Goal: Information Seeking & Learning: Learn about a topic

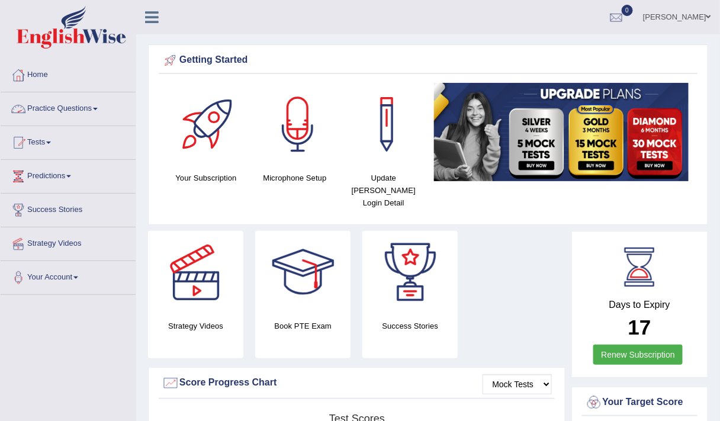
drag, startPoint x: 0, startPoint y: 0, endPoint x: 67, endPoint y: 101, distance: 121.3
click at [67, 101] on link "Practice Questions" at bounding box center [68, 107] width 135 height 30
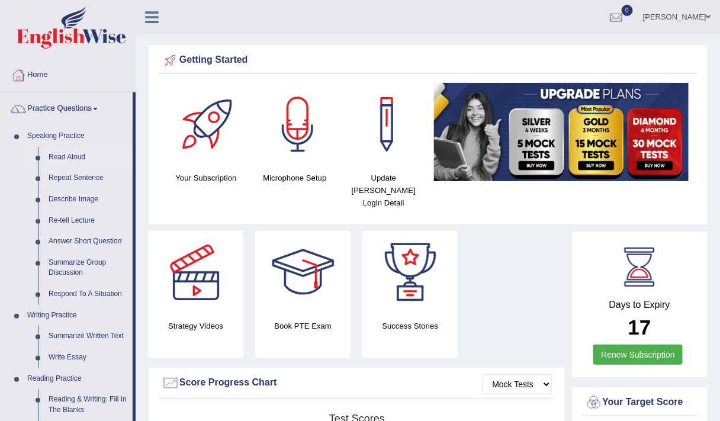
click at [67, 152] on link "Read Aloud" at bounding box center [87, 157] width 89 height 21
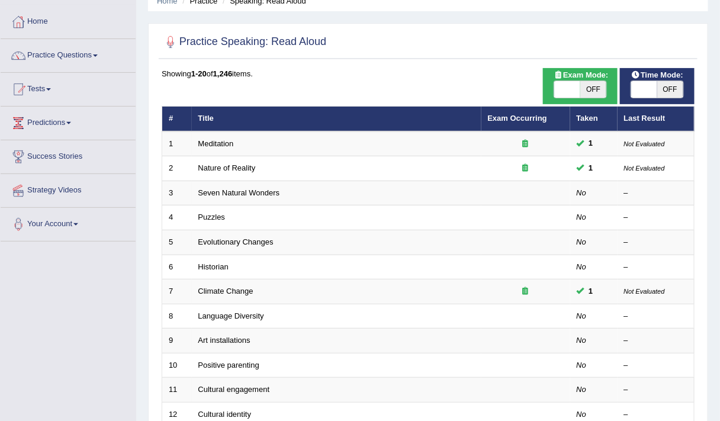
scroll to position [54, 0]
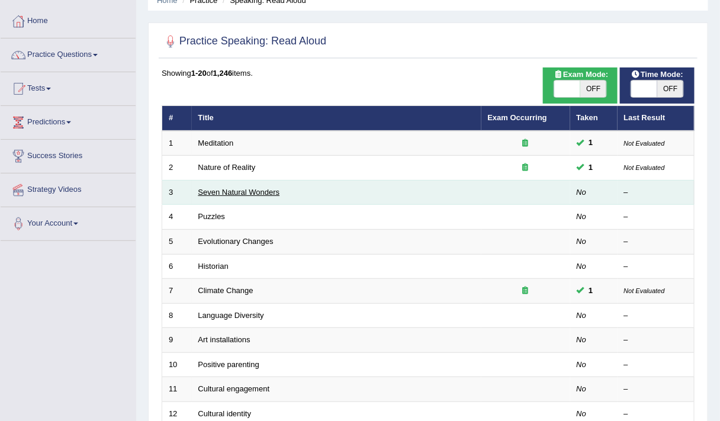
click at [221, 188] on link "Seven Natural Wonders" at bounding box center [239, 192] width 82 height 9
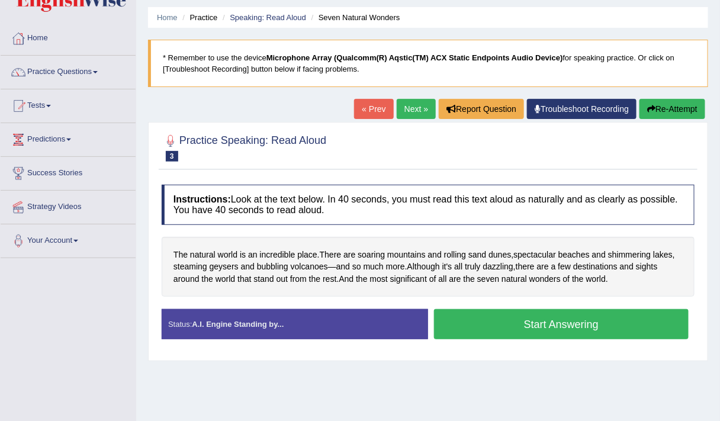
scroll to position [39, 0]
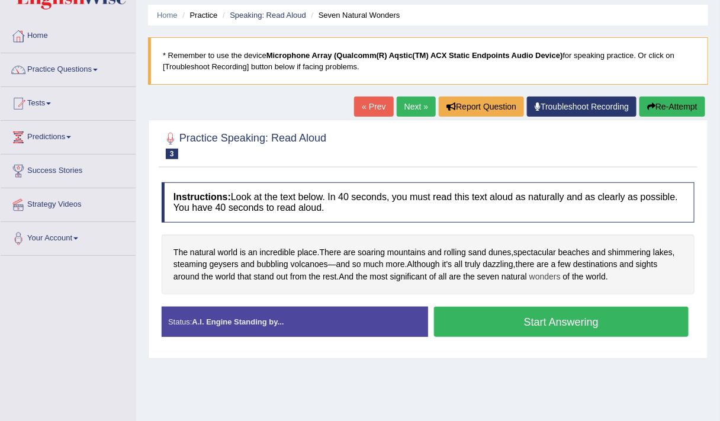
click at [542, 278] on span "wonders" at bounding box center [544, 276] width 31 height 12
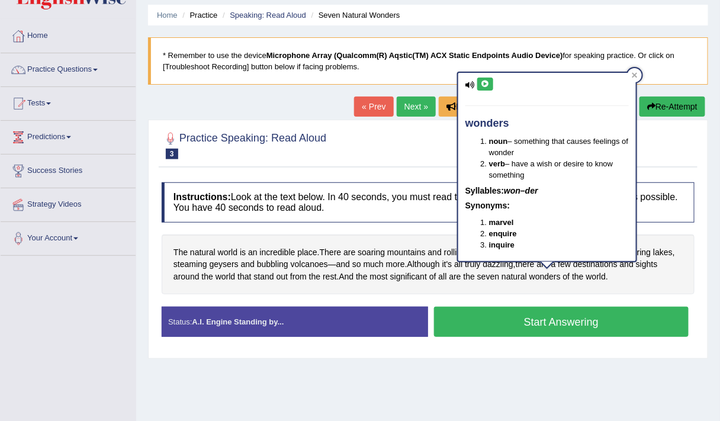
click at [630, 174] on div "wonders noun – something that causes feelings of wonder verb – have a wish or d…" at bounding box center [547, 167] width 178 height 188
click at [636, 77] on icon at bounding box center [635, 75] width 6 height 6
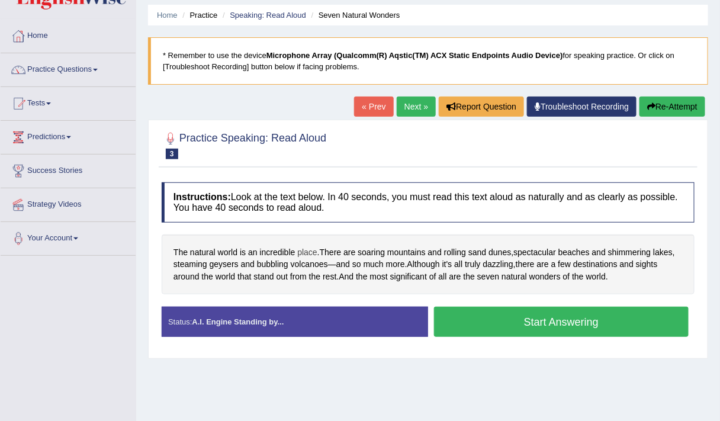
click at [306, 246] on span "place" at bounding box center [307, 252] width 20 height 12
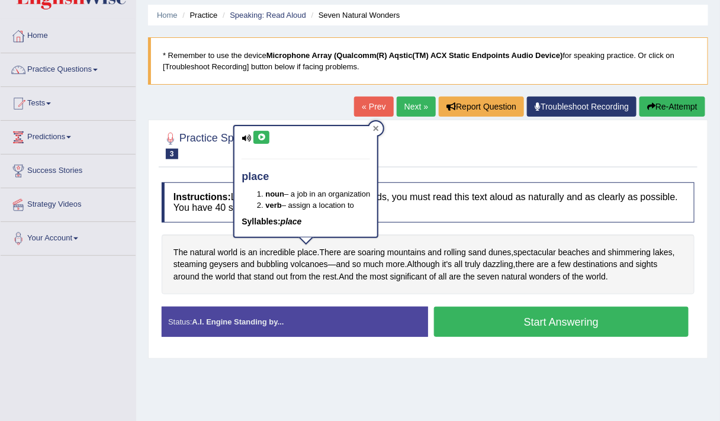
click at [377, 127] on icon at bounding box center [375, 127] width 5 height 5
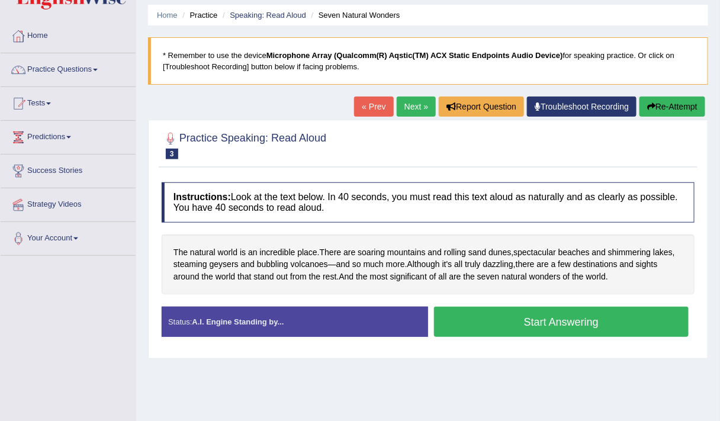
click at [457, 318] on button "Start Answering" at bounding box center [561, 322] width 255 height 30
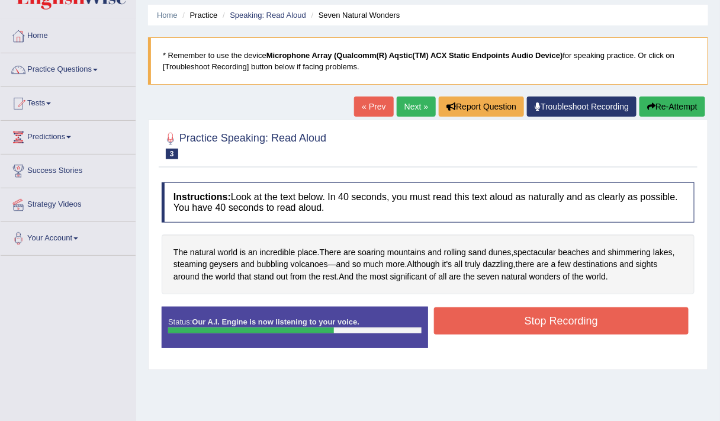
click at [514, 311] on button "Stop Recording" at bounding box center [561, 320] width 255 height 27
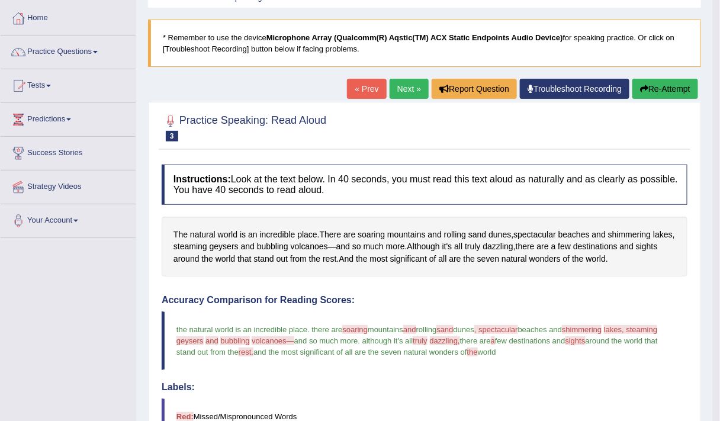
scroll to position [55, 0]
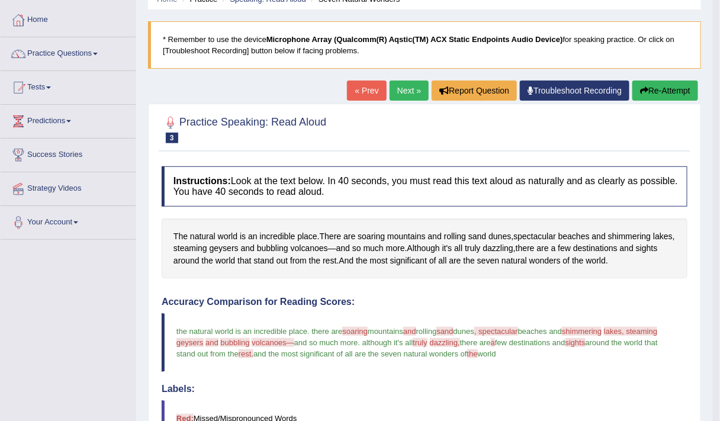
click at [413, 80] on link "Next »" at bounding box center [408, 90] width 39 height 20
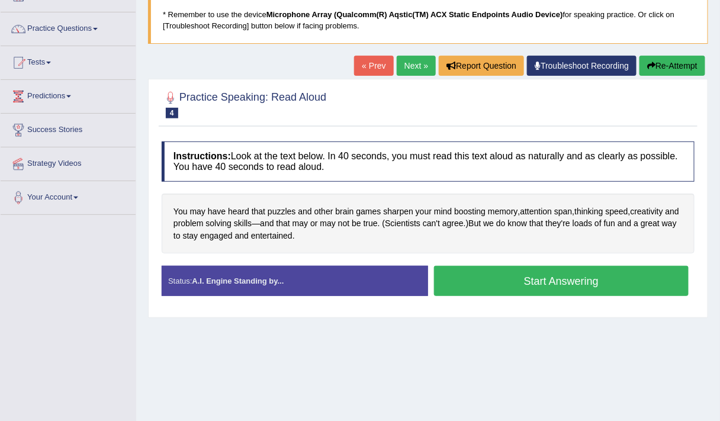
click at [475, 284] on button "Start Answering" at bounding box center [561, 281] width 255 height 30
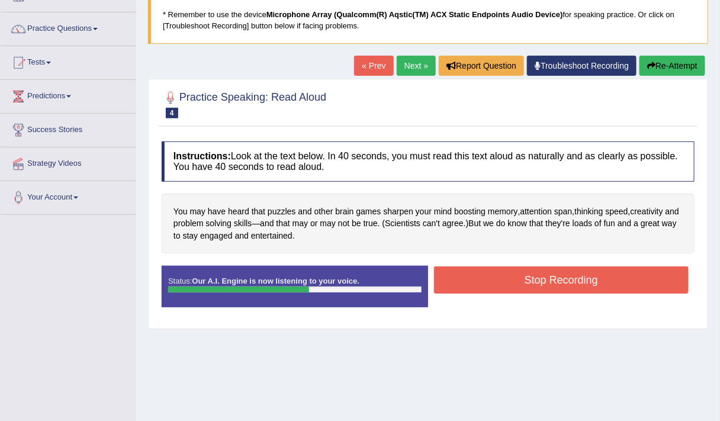
click at [463, 285] on button "Stop Recording" at bounding box center [561, 279] width 255 height 27
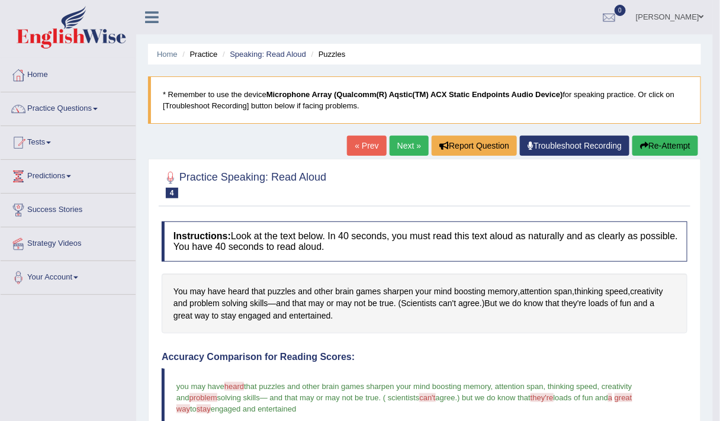
click at [409, 142] on link "Next »" at bounding box center [408, 146] width 39 height 20
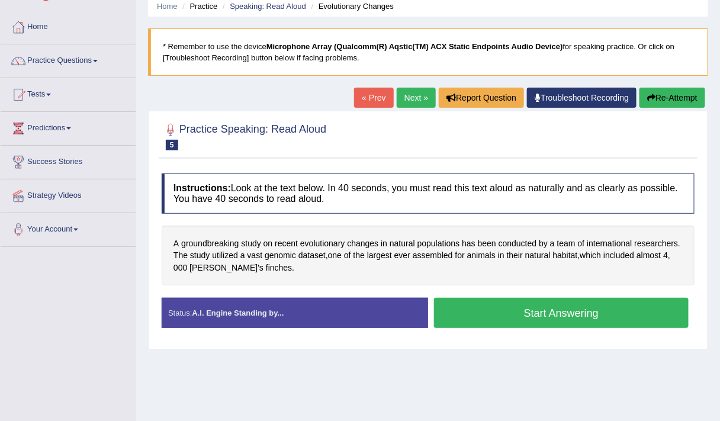
click at [481, 301] on button "Start Answering" at bounding box center [561, 313] width 255 height 30
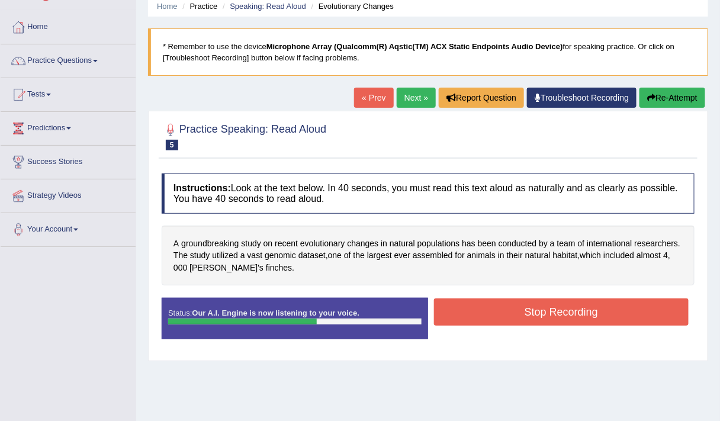
click at [482, 308] on button "Stop Recording" at bounding box center [561, 311] width 255 height 27
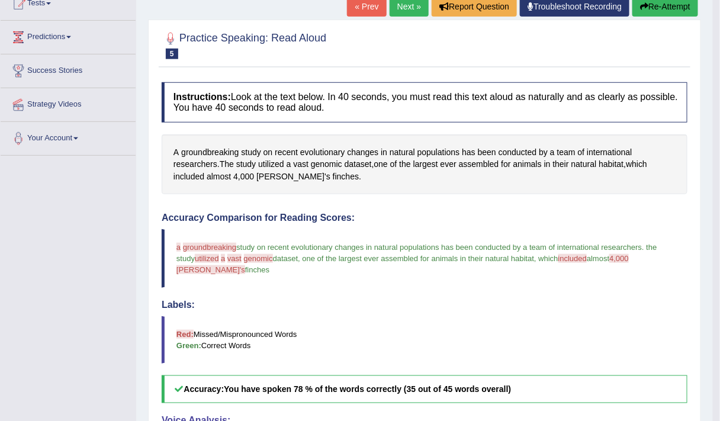
scroll to position [130, 0]
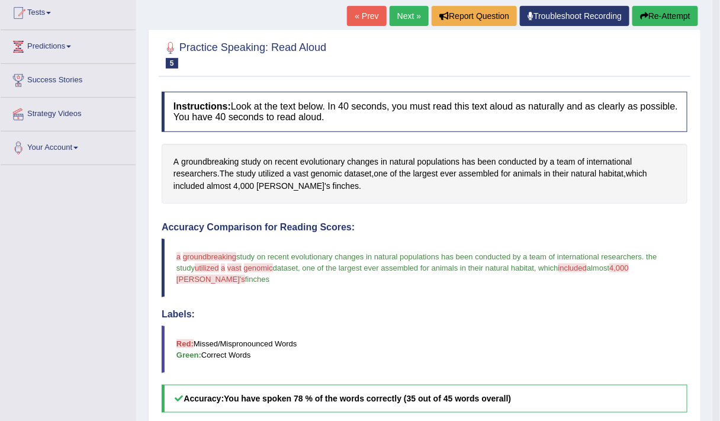
click at [655, 15] on button "Re-Attempt" at bounding box center [665, 16] width 66 height 20
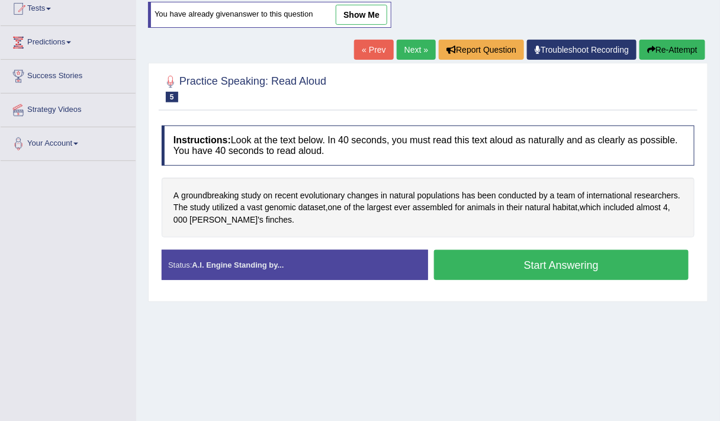
click at [510, 266] on button "Start Answering" at bounding box center [561, 265] width 255 height 30
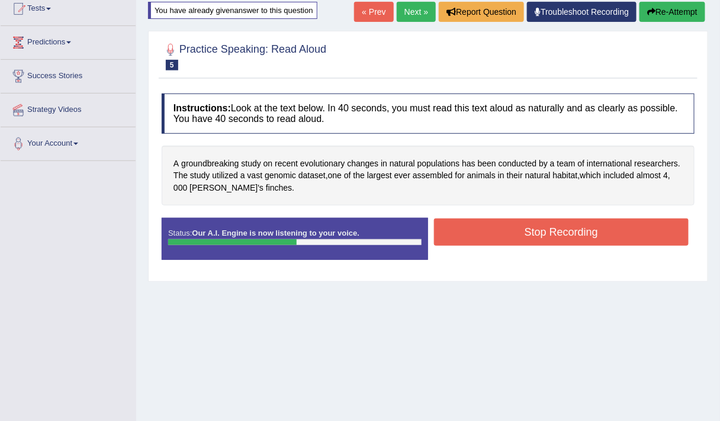
click at [460, 229] on button "Stop Recording" at bounding box center [561, 231] width 255 height 27
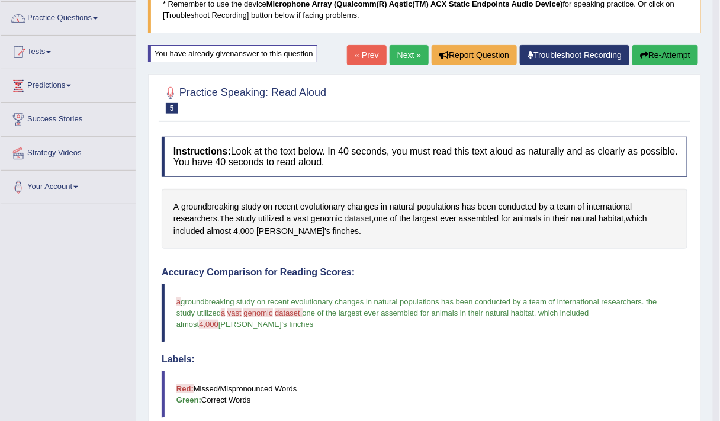
scroll to position [90, 0]
click at [408, 53] on link "Next »" at bounding box center [408, 56] width 39 height 20
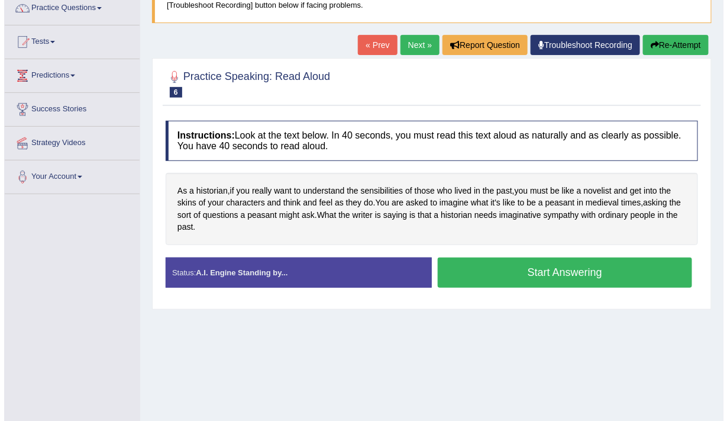
scroll to position [101, 0]
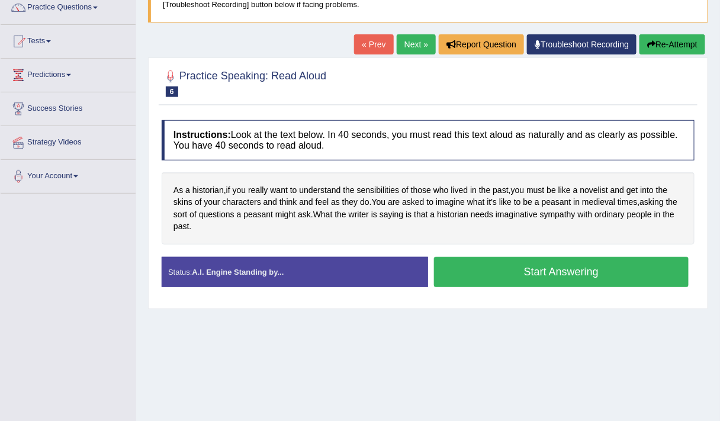
click at [485, 277] on button "Start Answering" at bounding box center [561, 272] width 255 height 30
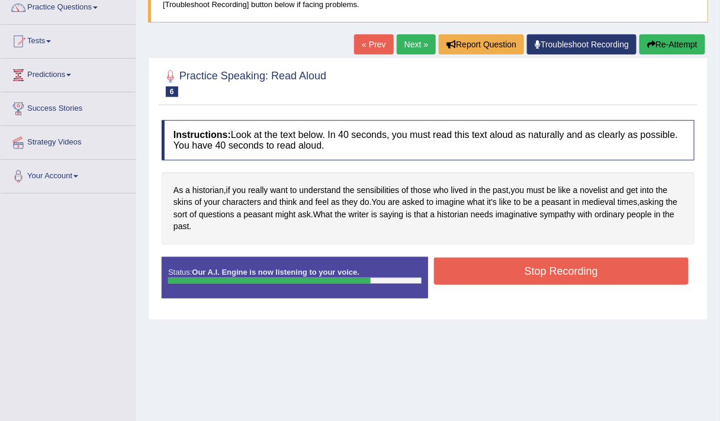
click at [523, 279] on button "Stop Recording" at bounding box center [561, 270] width 255 height 27
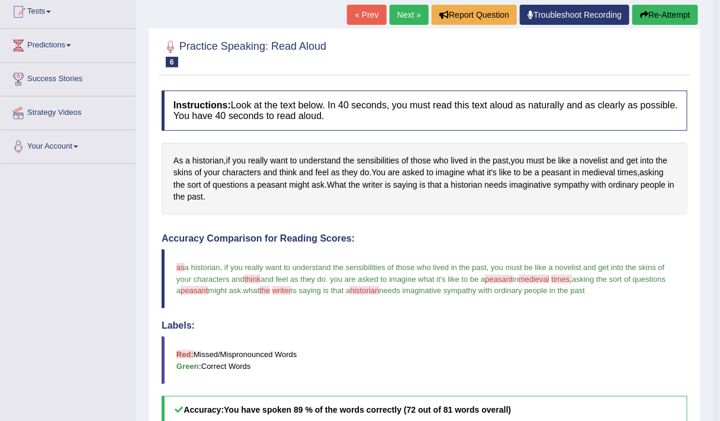
scroll to position [130, 0]
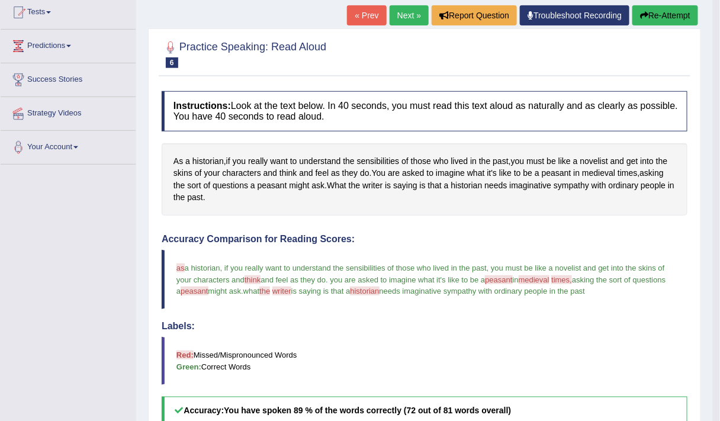
click at [409, 16] on link "Next »" at bounding box center [408, 15] width 39 height 20
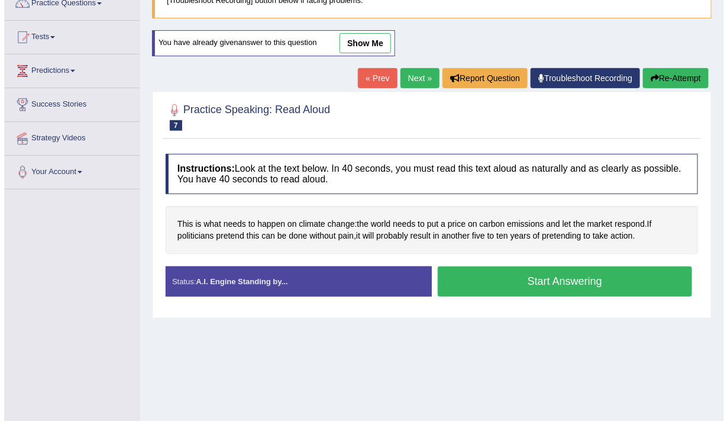
scroll to position [106, 0]
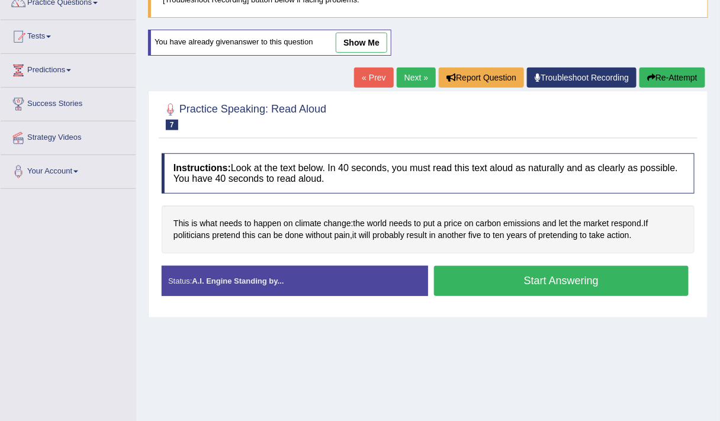
click at [490, 275] on button "Start Answering" at bounding box center [561, 281] width 255 height 30
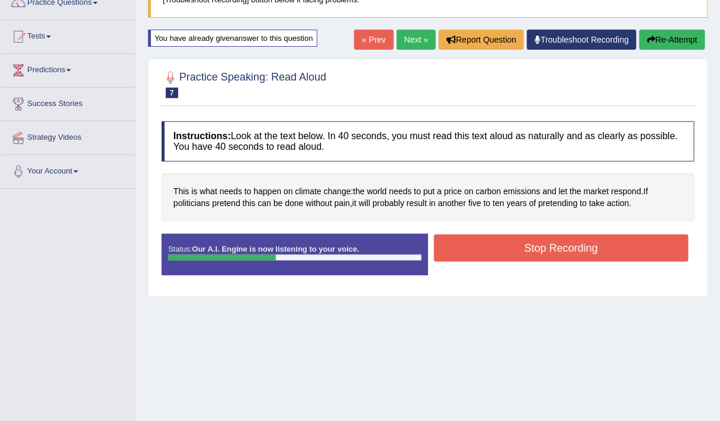
click at [570, 240] on button "Stop Recording" at bounding box center [561, 247] width 255 height 27
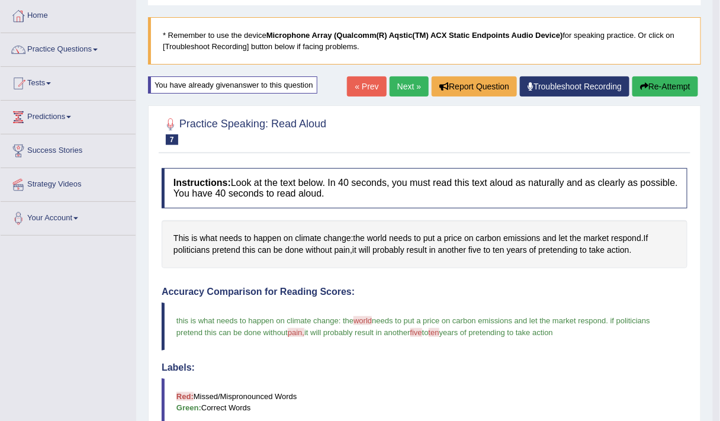
scroll to position [57, 0]
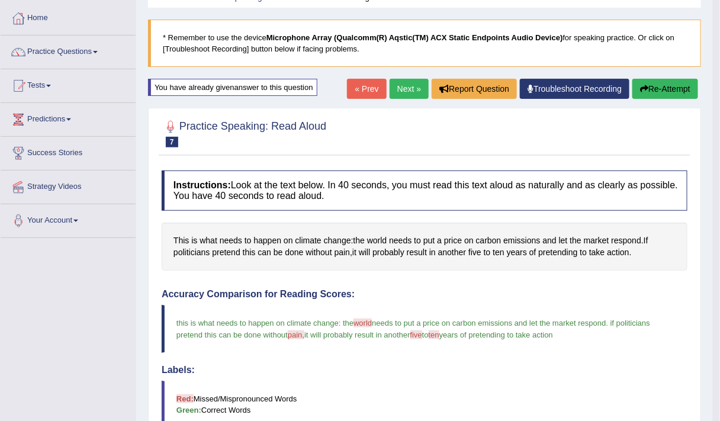
click at [405, 86] on link "Next »" at bounding box center [408, 89] width 39 height 20
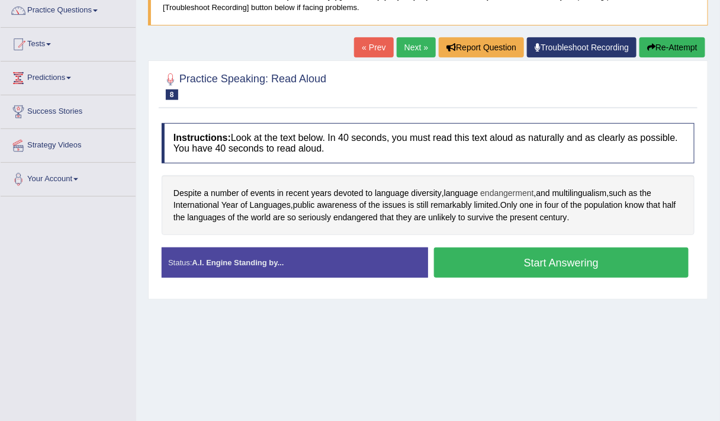
click at [494, 189] on span "endangerment" at bounding box center [506, 193] width 53 height 12
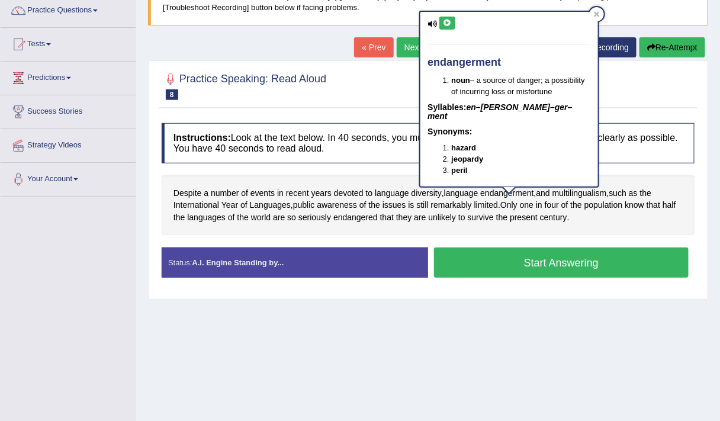
click at [430, 20] on icon at bounding box center [431, 24] width 9 height 8
click at [443, 22] on icon at bounding box center [447, 23] width 9 height 7
click at [447, 22] on icon at bounding box center [447, 23] width 9 height 7
click at [601, 12] on div at bounding box center [597, 14] width 14 height 14
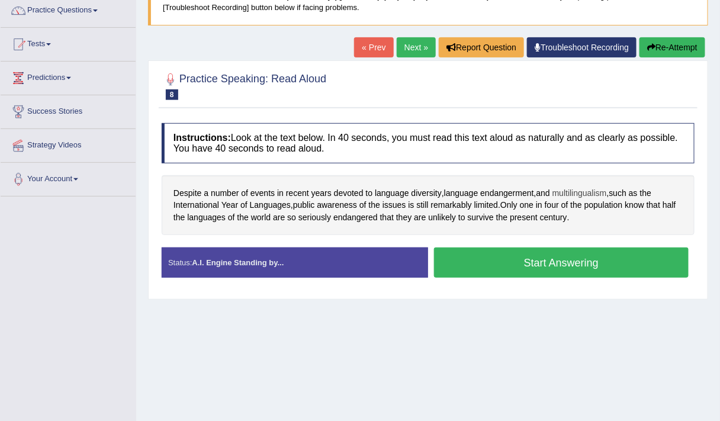
click at [597, 191] on span "multilingualism" at bounding box center [579, 193] width 54 height 12
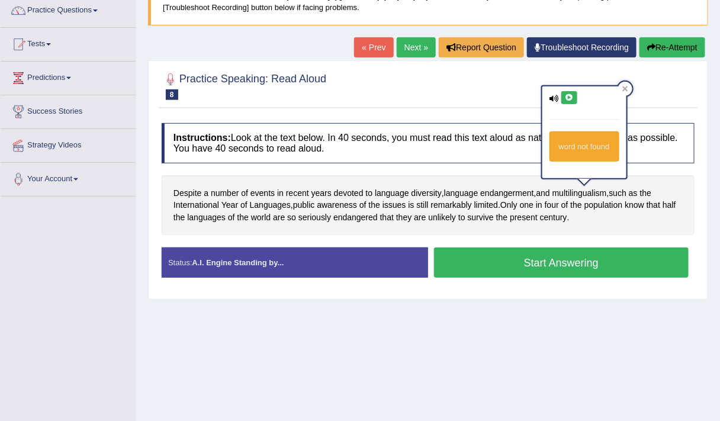
click at [568, 94] on icon at bounding box center [569, 97] width 9 height 7
click at [565, 96] on icon at bounding box center [569, 97] width 9 height 7
click at [628, 86] on div at bounding box center [625, 89] width 14 height 14
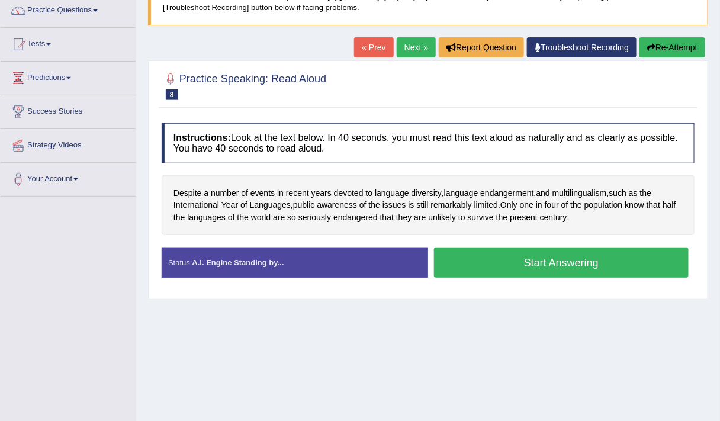
click at [524, 259] on button "Start Answering" at bounding box center [561, 262] width 255 height 30
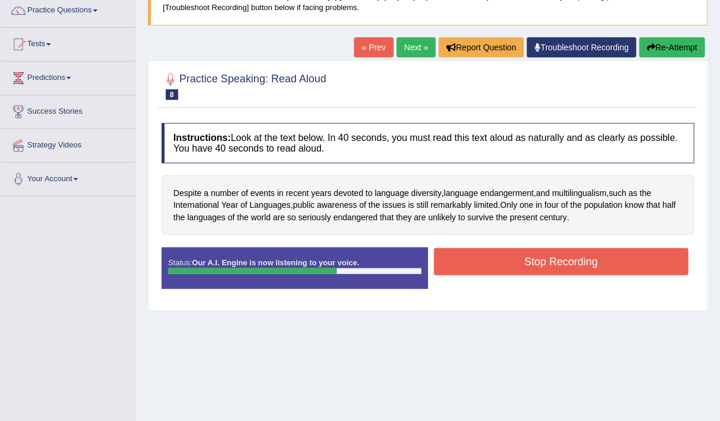
click at [538, 263] on button "Stop Recording" at bounding box center [561, 261] width 255 height 27
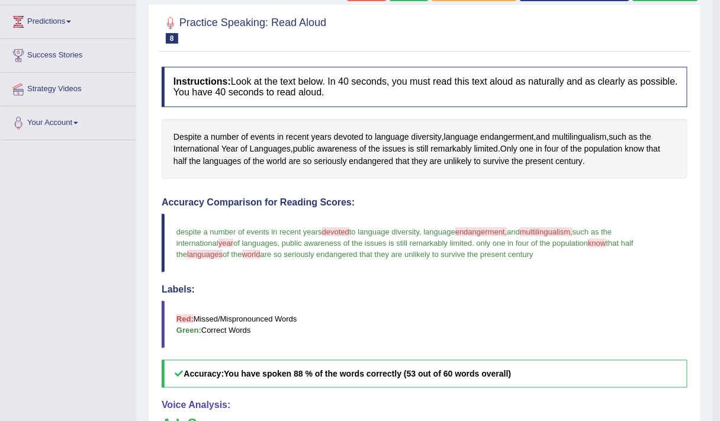
scroll to position [94, 0]
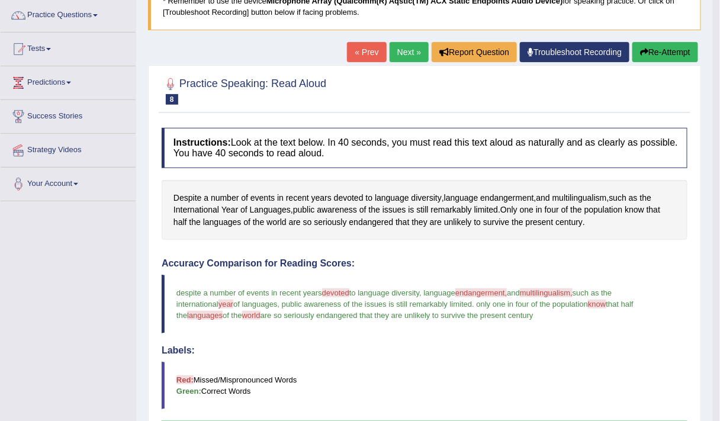
click at [393, 50] on link "Next »" at bounding box center [408, 52] width 39 height 20
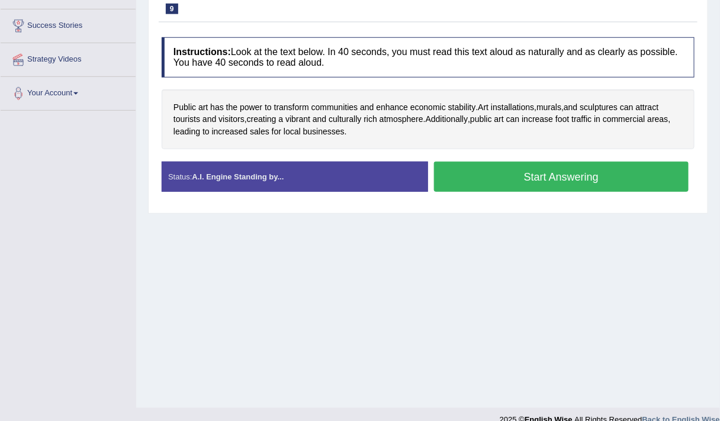
scroll to position [185, 0]
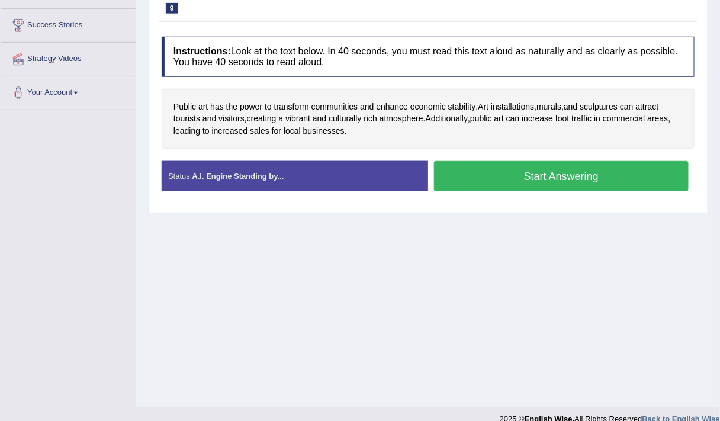
click at [483, 182] on button "Start Answering" at bounding box center [561, 176] width 255 height 30
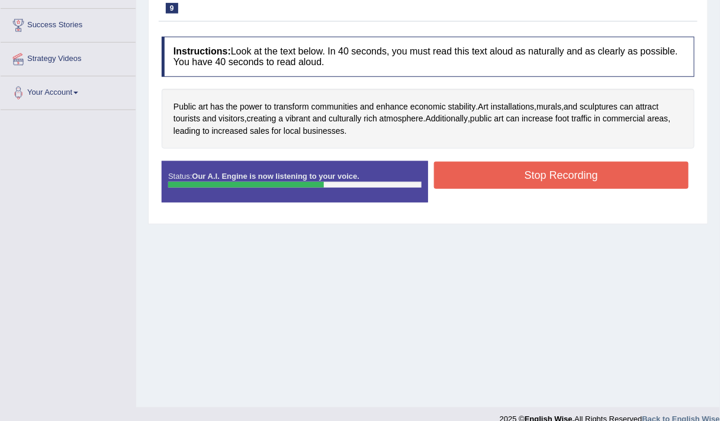
click at [463, 166] on button "Stop Recording" at bounding box center [561, 175] width 255 height 27
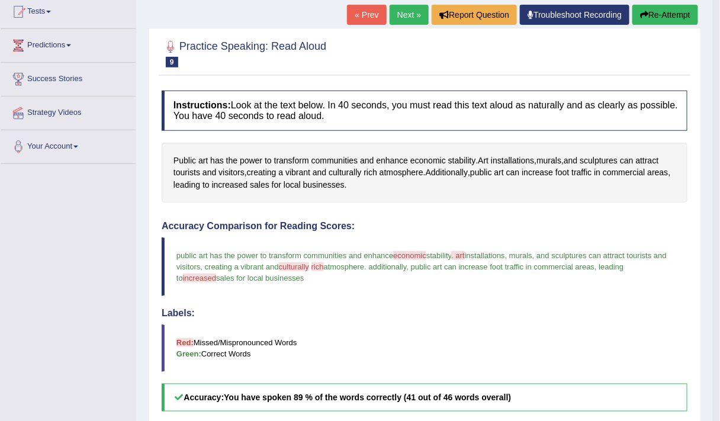
scroll to position [129, 0]
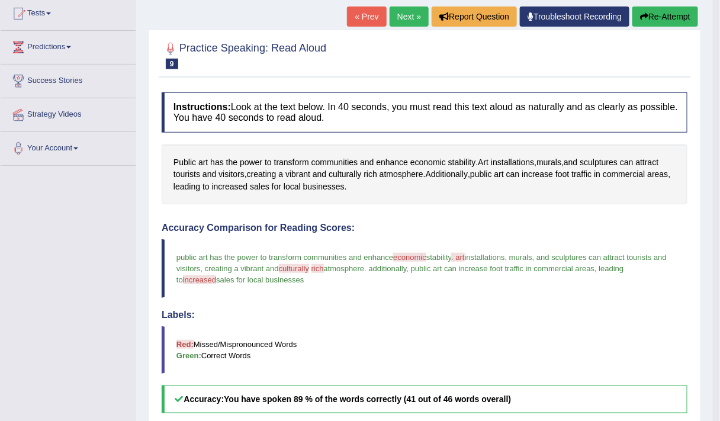
click at [671, 20] on button "Re-Attempt" at bounding box center [665, 17] width 66 height 20
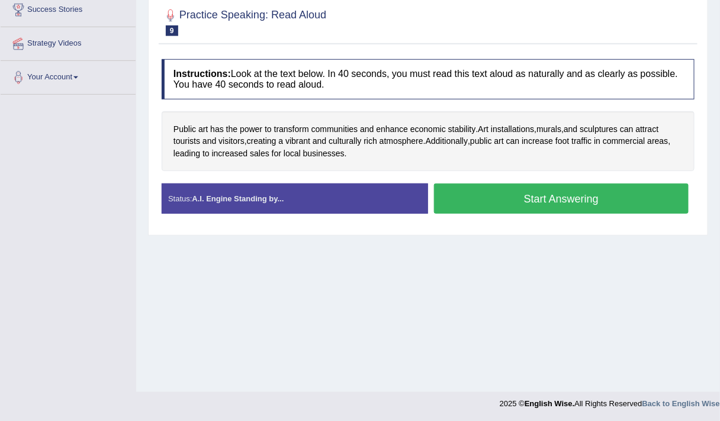
click at [479, 189] on button "Start Answering" at bounding box center [561, 198] width 255 height 30
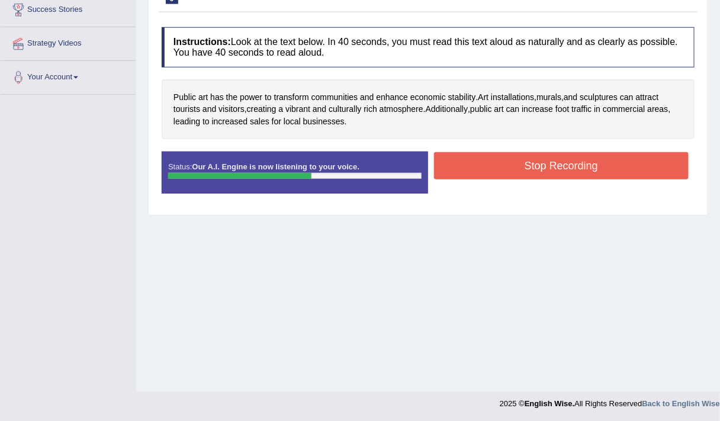
click at [485, 161] on button "Stop Recording" at bounding box center [561, 165] width 255 height 27
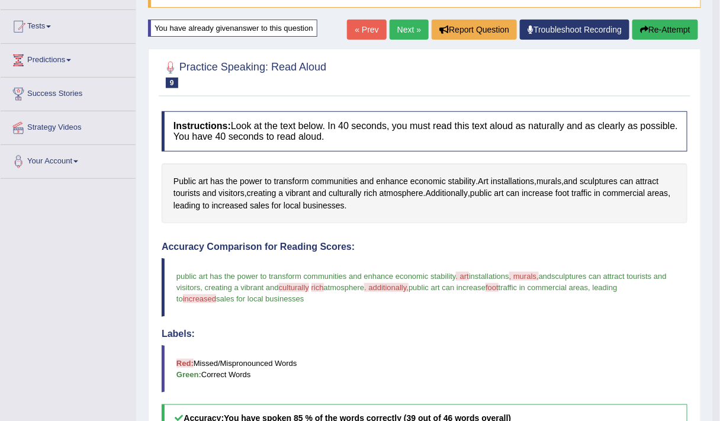
scroll to position [114, 0]
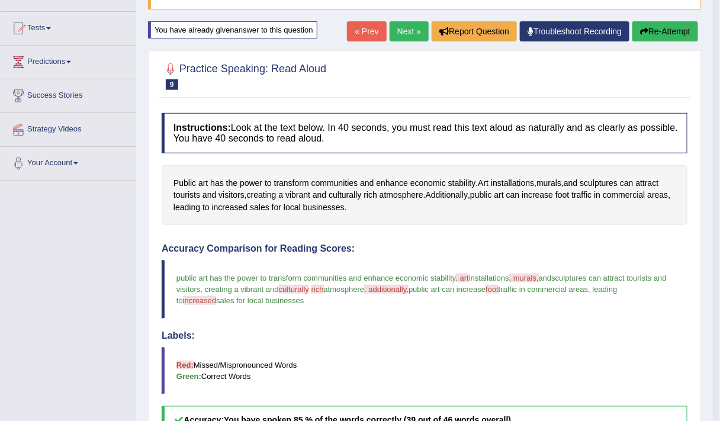
click at [400, 33] on link "Next »" at bounding box center [408, 31] width 39 height 20
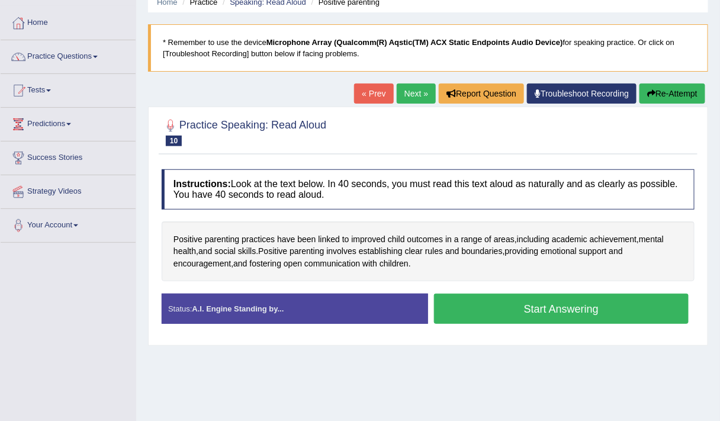
scroll to position [53, 0]
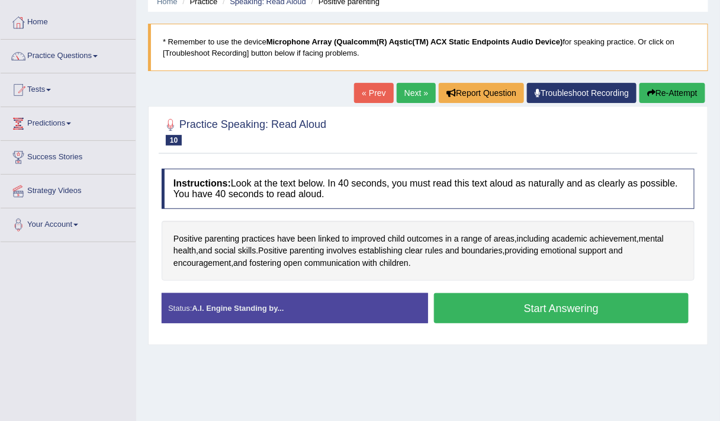
click at [451, 307] on button "Start Answering" at bounding box center [561, 308] width 255 height 30
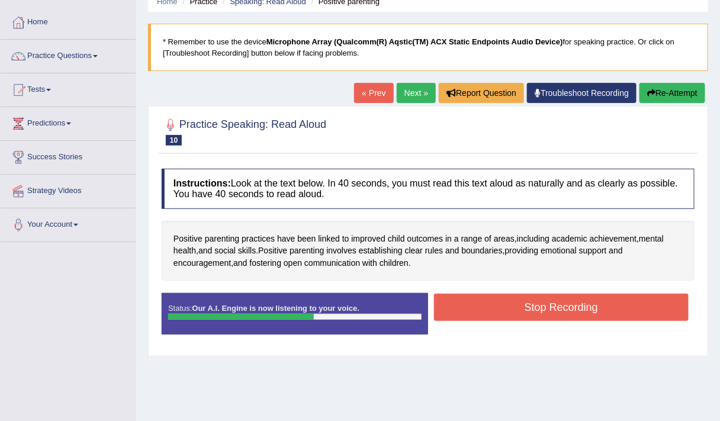
click at [468, 297] on button "Stop Recording" at bounding box center [561, 307] width 255 height 27
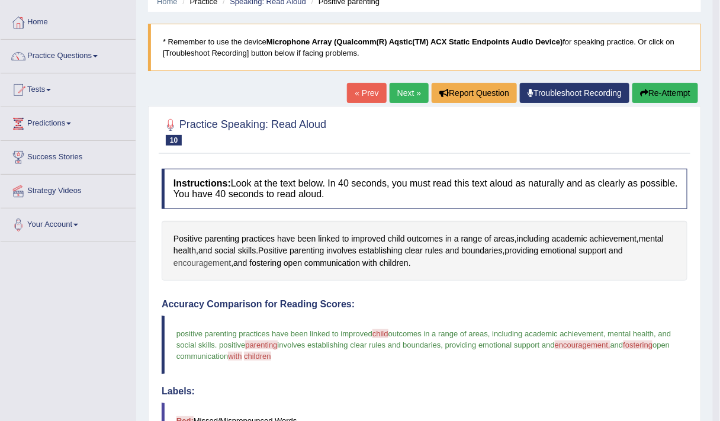
click at [207, 263] on span "encouragement" at bounding box center [201, 263] width 57 height 12
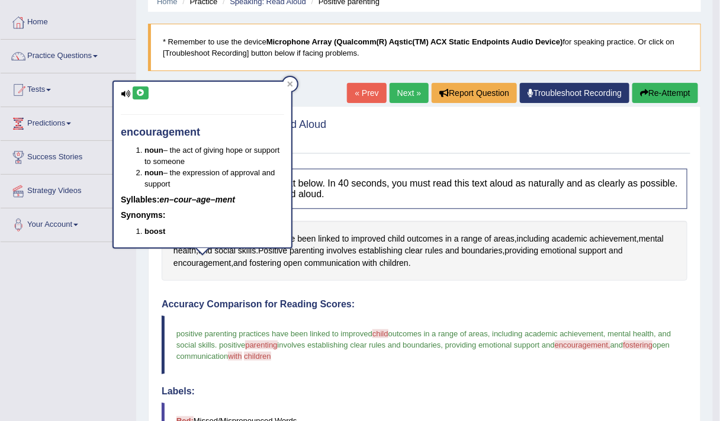
click at [286, 367] on blockquote "positive parenting practices have been linked to improved child children outcom…" at bounding box center [425, 344] width 526 height 59
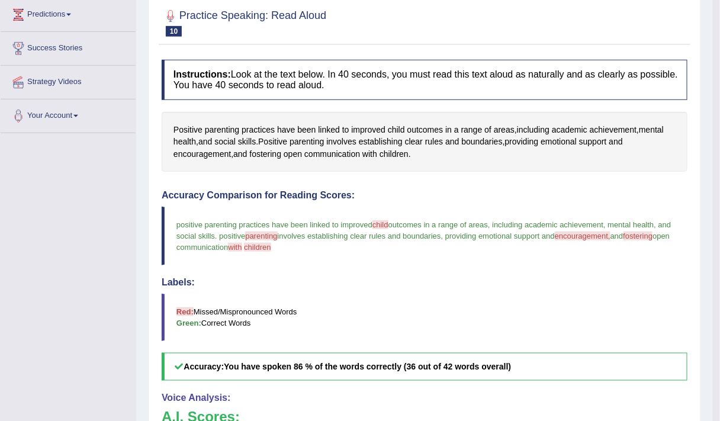
click at [286, 367] on b "You have spoken 86 % of the words correctly (36 out of 42 words overall)" at bounding box center [367, 366] width 287 height 9
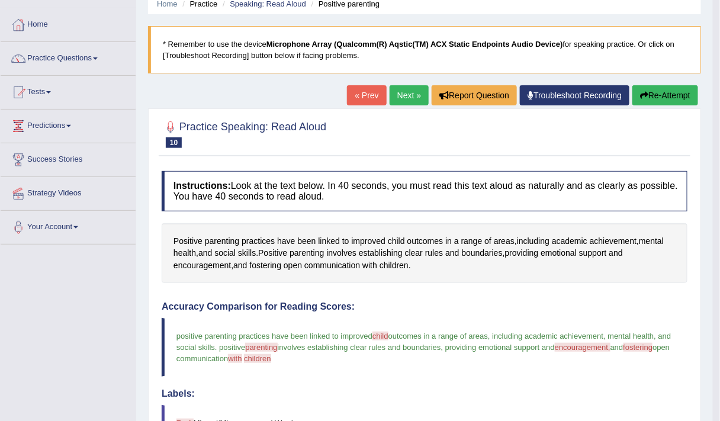
scroll to position [46, 0]
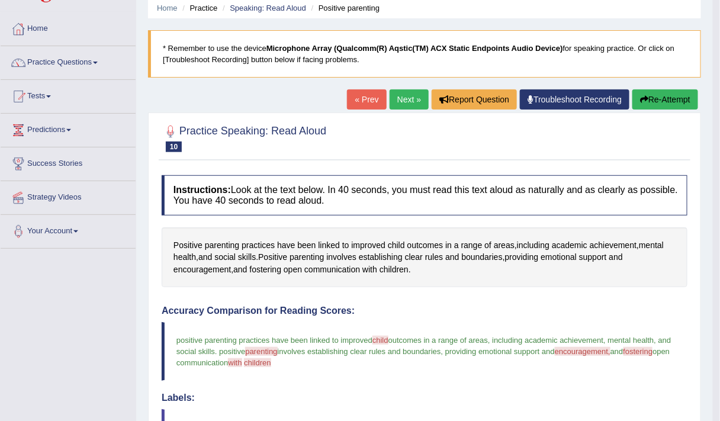
click at [405, 91] on link "Next »" at bounding box center [408, 99] width 39 height 20
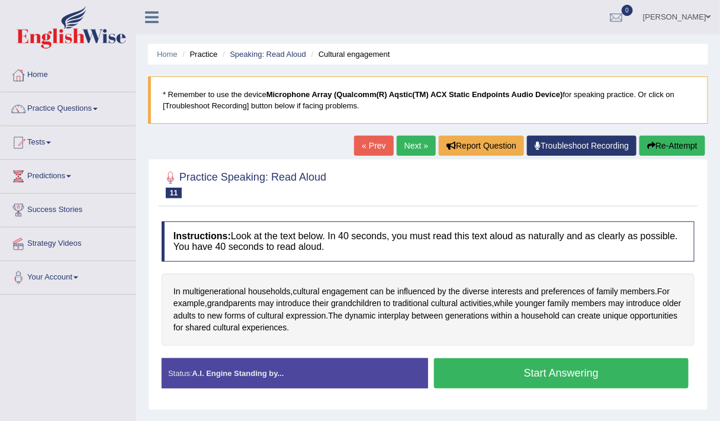
click at [484, 365] on button "Start Answering" at bounding box center [561, 373] width 255 height 30
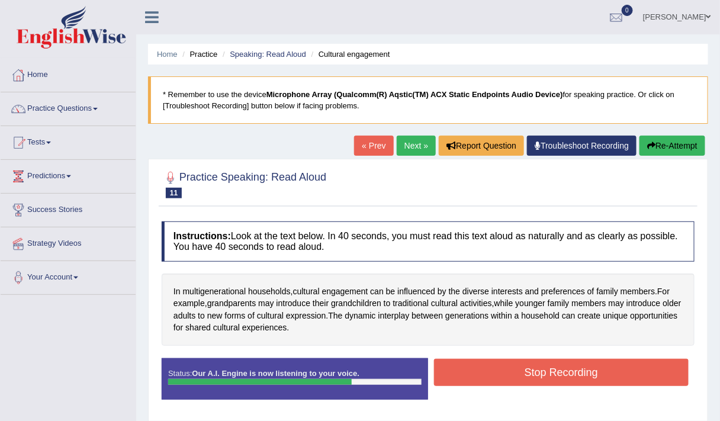
click at [498, 370] on button "Stop Recording" at bounding box center [561, 372] width 255 height 27
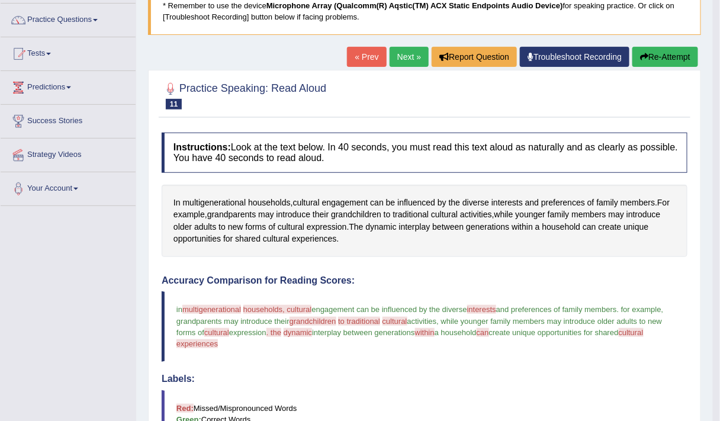
scroll to position [88, 0]
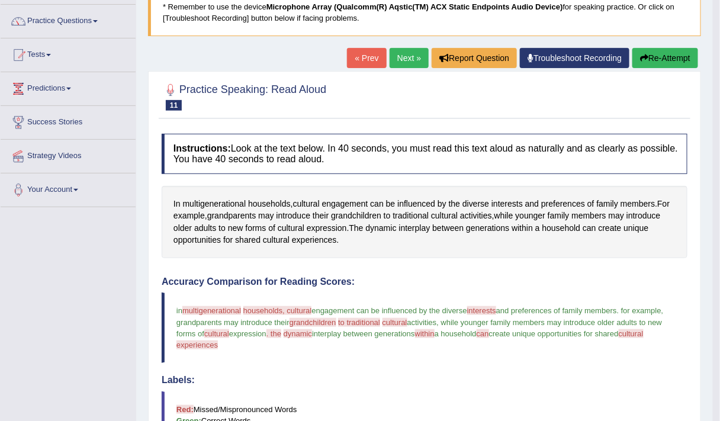
click at [668, 57] on button "Re-Attempt" at bounding box center [665, 58] width 66 height 20
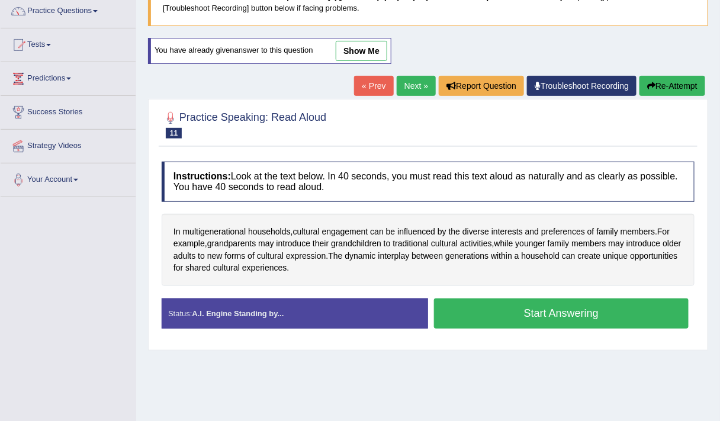
click at [465, 311] on button "Start Answering" at bounding box center [561, 313] width 255 height 30
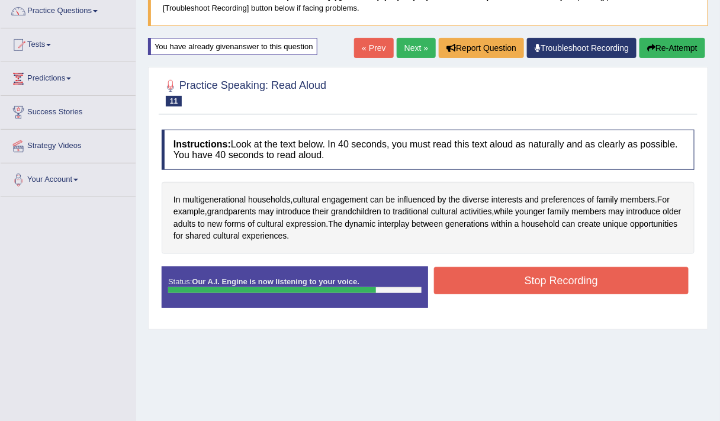
click at [514, 284] on button "Stop Recording" at bounding box center [561, 280] width 255 height 27
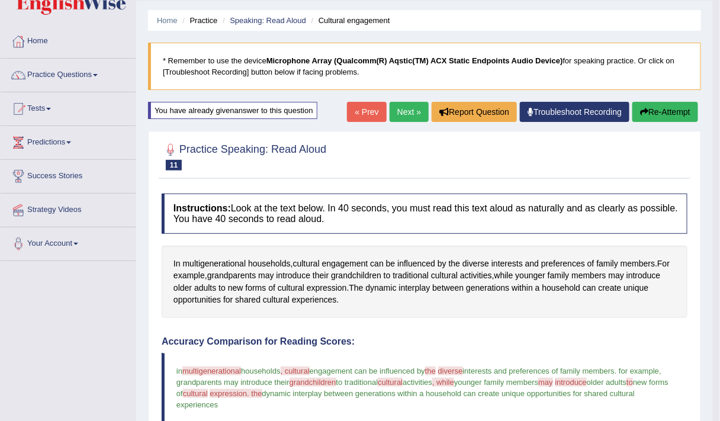
scroll to position [31, 0]
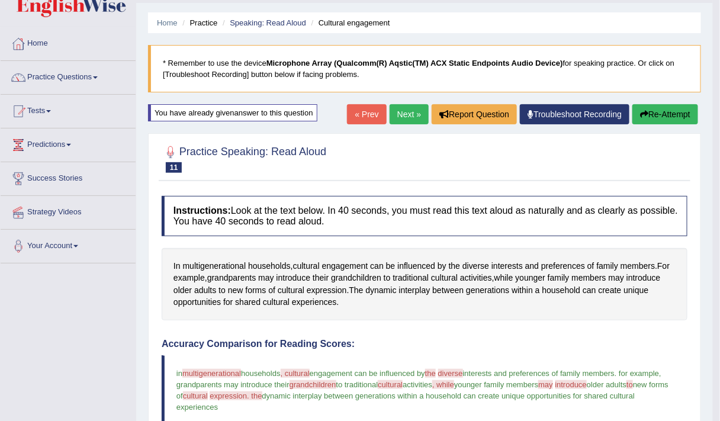
click at [404, 115] on link "Next »" at bounding box center [408, 114] width 39 height 20
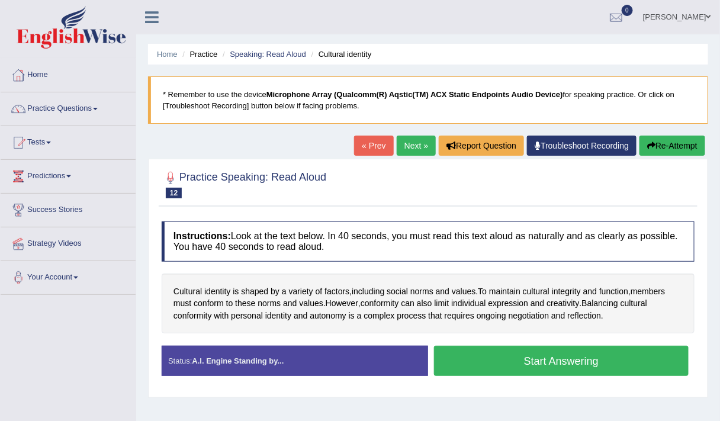
scroll to position [70, 0]
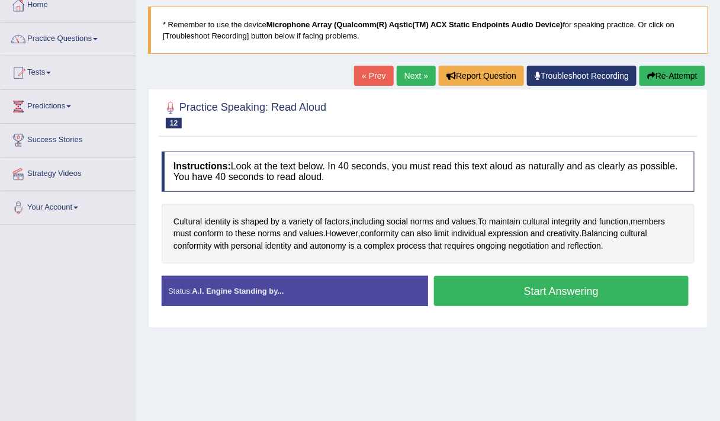
click at [460, 295] on button "Start Answering" at bounding box center [561, 291] width 255 height 30
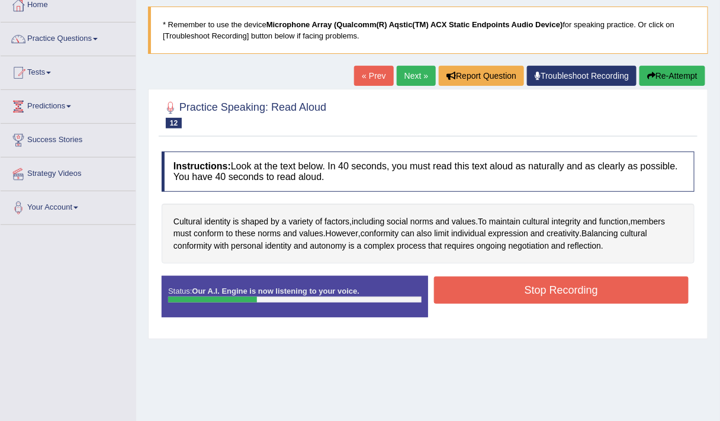
click at [666, 72] on button "Re-Attempt" at bounding box center [672, 76] width 66 height 20
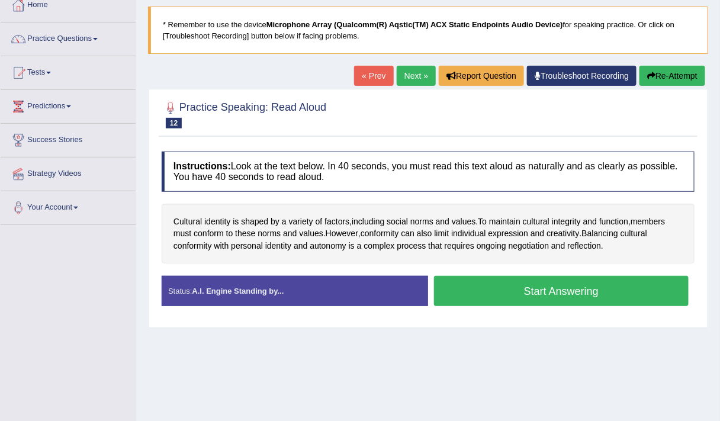
click at [488, 293] on button "Start Answering" at bounding box center [561, 291] width 255 height 30
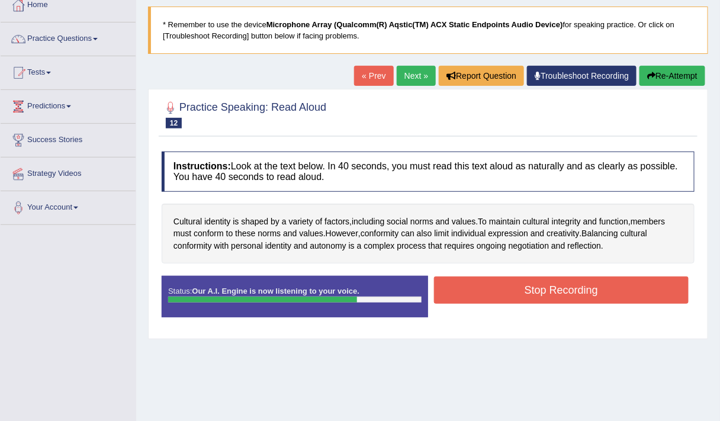
click at [494, 290] on button "Stop Recording" at bounding box center [561, 289] width 255 height 27
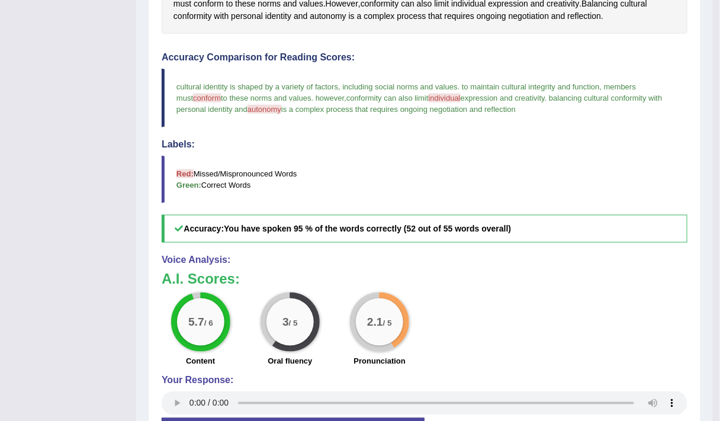
scroll to position [301, 0]
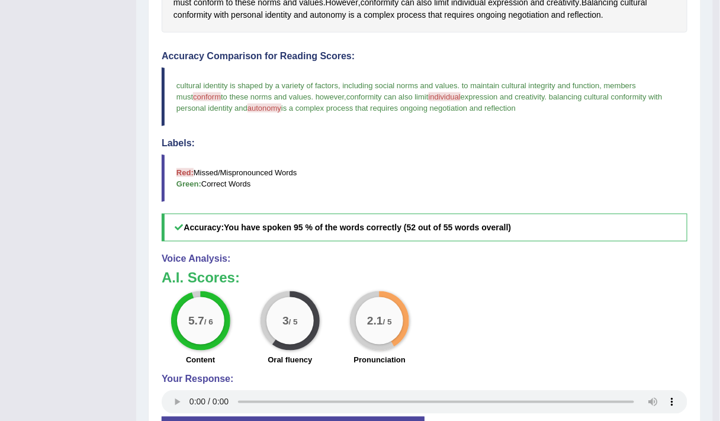
click at [420, 241] on div "Instructions: Look at the text below. In 40 seconds, you must read this text al…" at bounding box center [425, 194] width 532 height 559
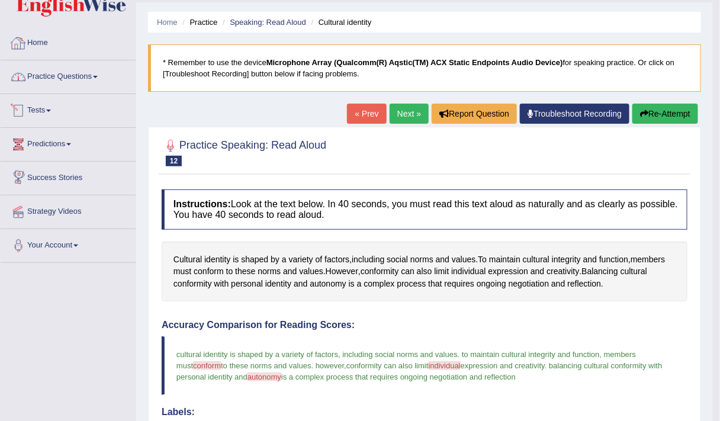
scroll to position [22, 0]
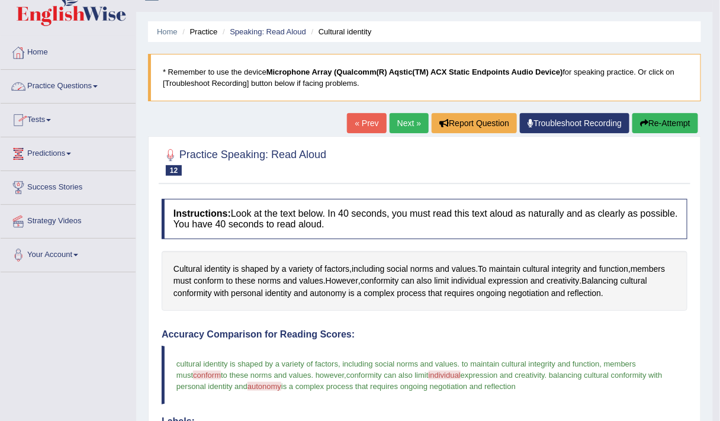
click at [63, 91] on link "Practice Questions" at bounding box center [68, 85] width 135 height 30
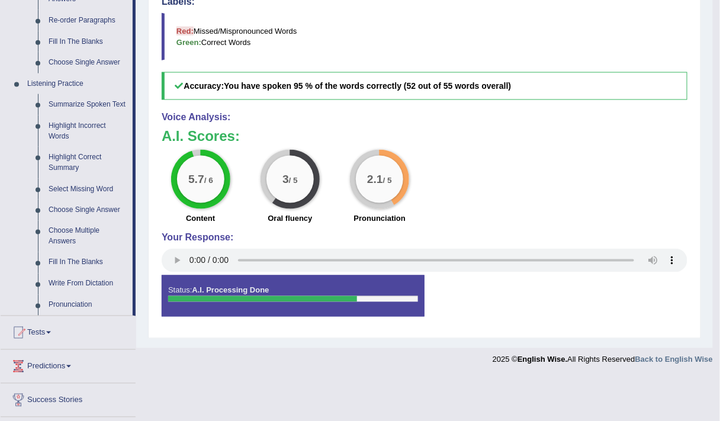
scroll to position [442, 0]
click at [87, 263] on link "Fill In The Blanks" at bounding box center [87, 262] width 89 height 21
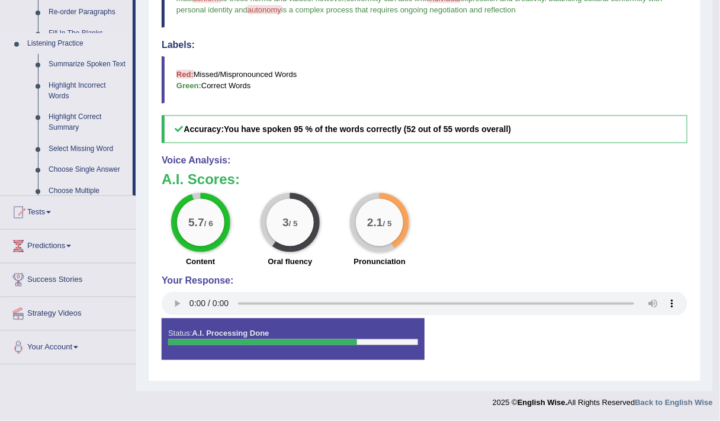
scroll to position [394, 0]
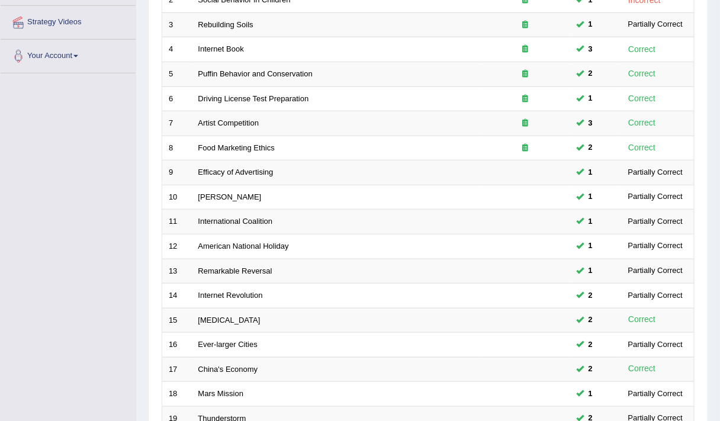
scroll to position [355, 0]
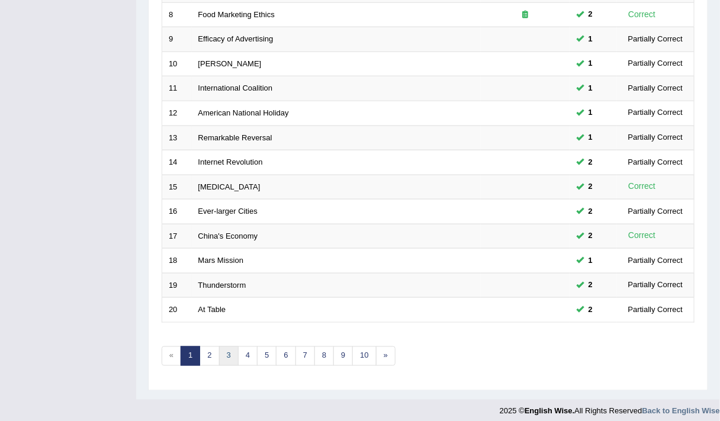
click at [230, 349] on link "3" at bounding box center [229, 356] width 20 height 20
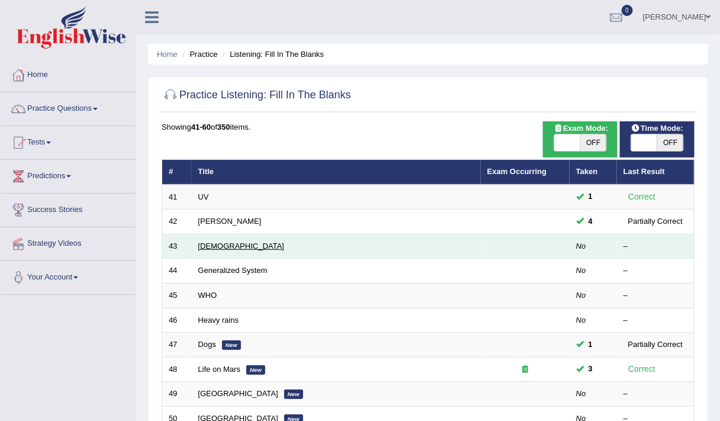
click at [208, 241] on link "[DEMOGRAPHIC_DATA]" at bounding box center [241, 245] width 86 height 9
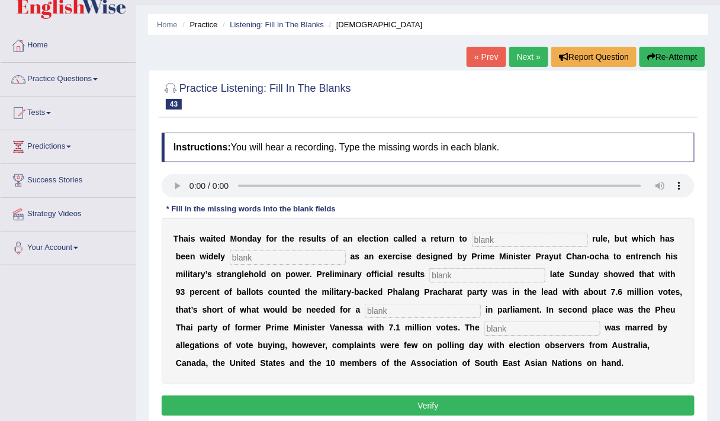
scroll to position [17, 0]
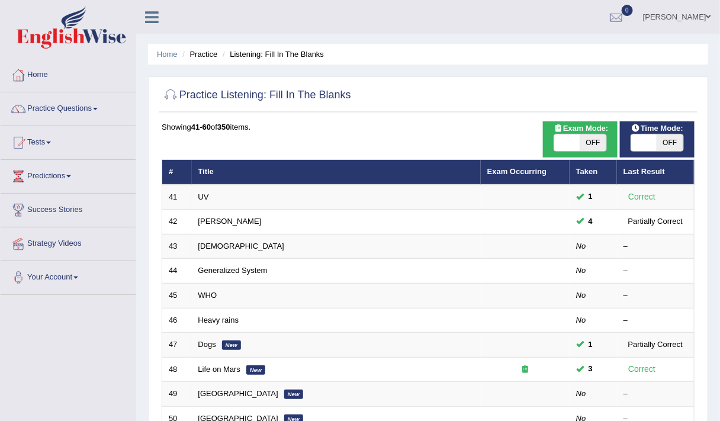
click at [583, 148] on span "OFF" at bounding box center [593, 142] width 26 height 17
checkbox input "true"
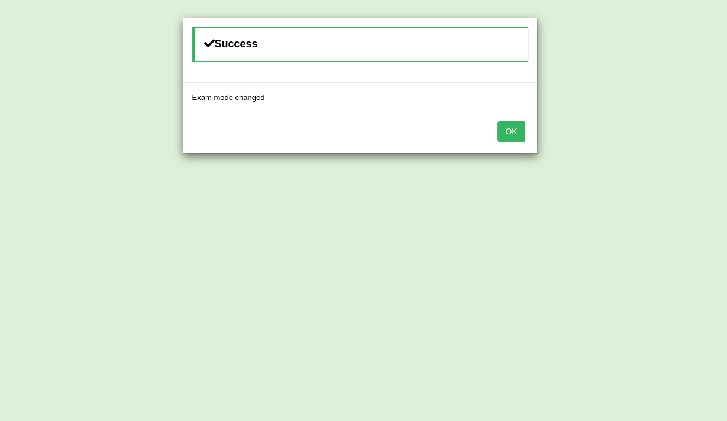
click at [640, 135] on div "Success Exam mode changed OK" at bounding box center [363, 210] width 727 height 421
click at [501, 131] on button "OK" at bounding box center [511, 131] width 27 height 20
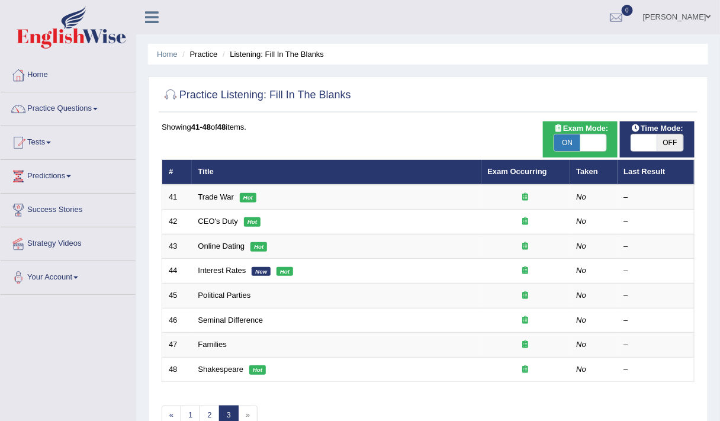
click at [645, 135] on span at bounding box center [644, 142] width 26 height 17
checkbox input "true"
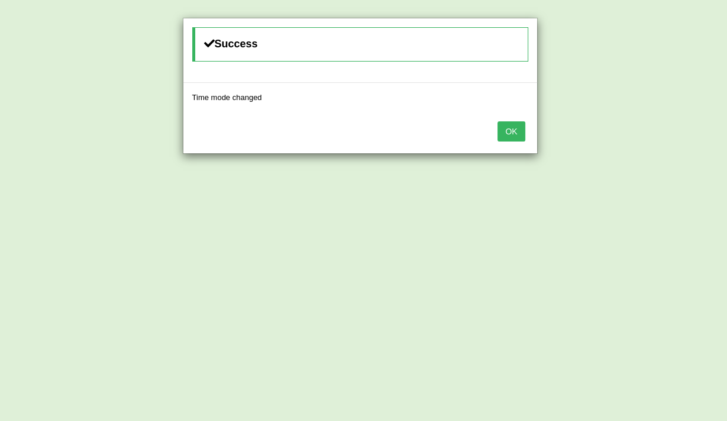
click at [513, 130] on button "OK" at bounding box center [511, 131] width 27 height 20
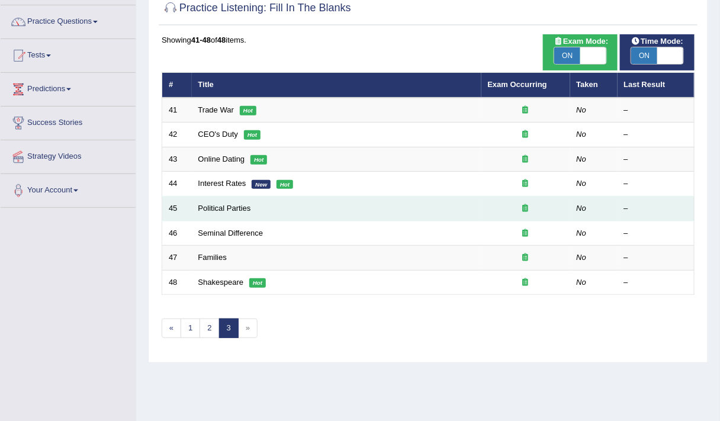
scroll to position [88, 0]
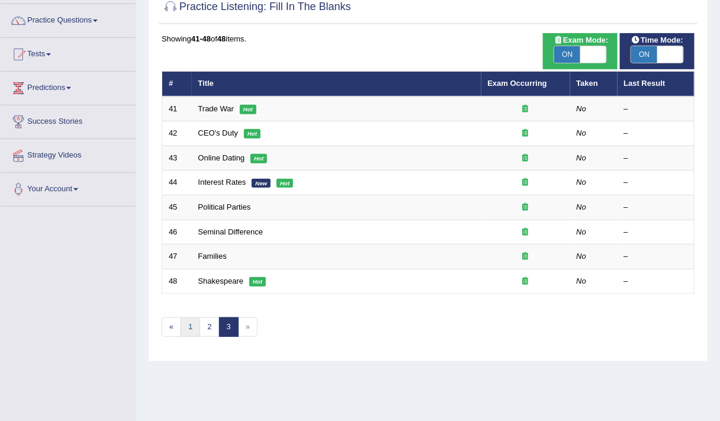
click at [191, 322] on link "1" at bounding box center [191, 327] width 20 height 20
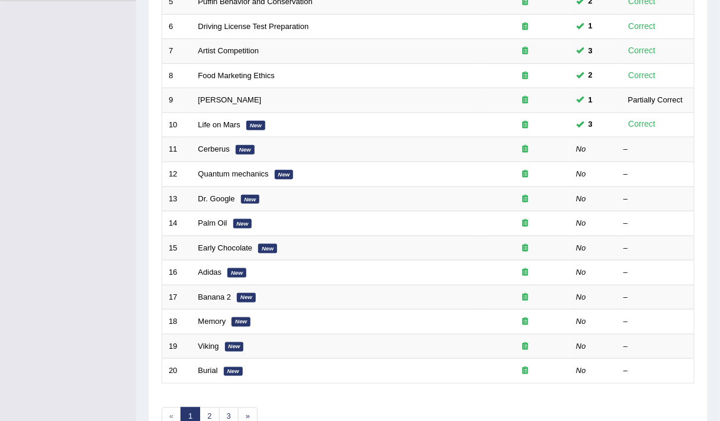
scroll to position [302, 0]
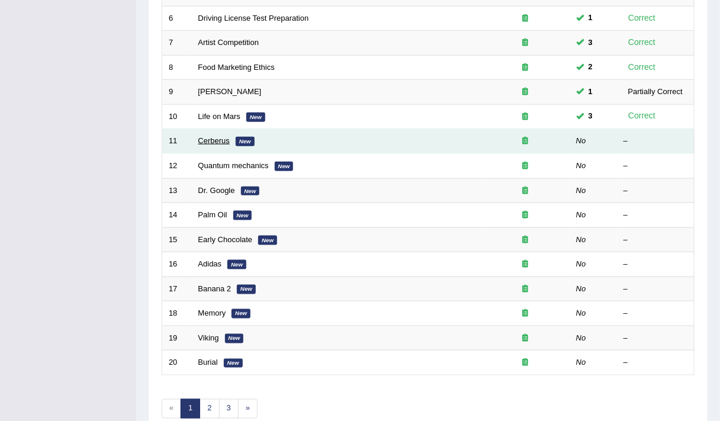
click at [207, 136] on link "Cerberus" at bounding box center [213, 140] width 31 height 9
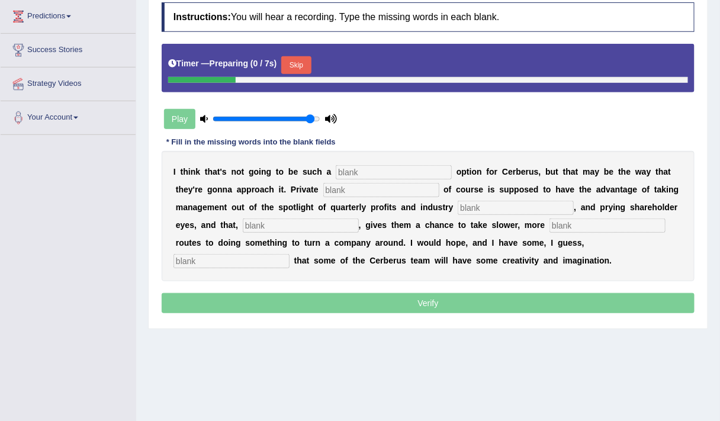
scroll to position [159, 0]
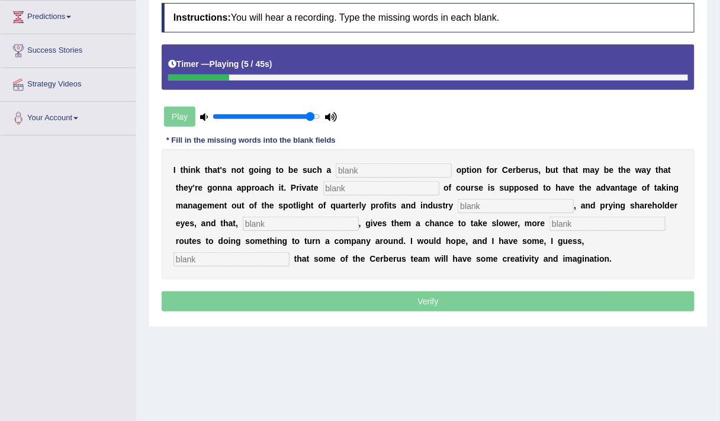
click at [359, 165] on input "text" at bounding box center [394, 170] width 116 height 14
type input "vibal"
click at [343, 194] on div "I t h i n k t h a t ' s n o t g o i n g t o b e s u c h a vibal o p t i o n f o…" at bounding box center [428, 214] width 533 height 130
click at [342, 181] on input "text" at bounding box center [381, 188] width 116 height 14
type input "acurity"
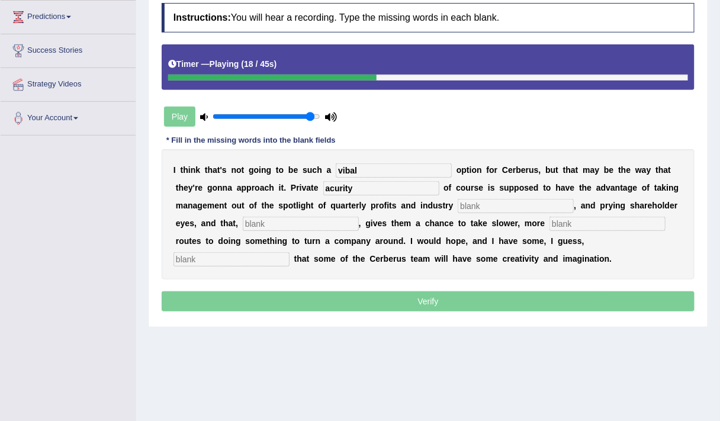
click at [469, 202] on input "text" at bounding box center [516, 206] width 116 height 14
type input "analysis"
click at [574, 222] on input "text" at bounding box center [607, 224] width 116 height 14
click at [278, 224] on input "text" at bounding box center [301, 224] width 116 height 14
click at [553, 221] on input "text" at bounding box center [607, 224] width 116 height 14
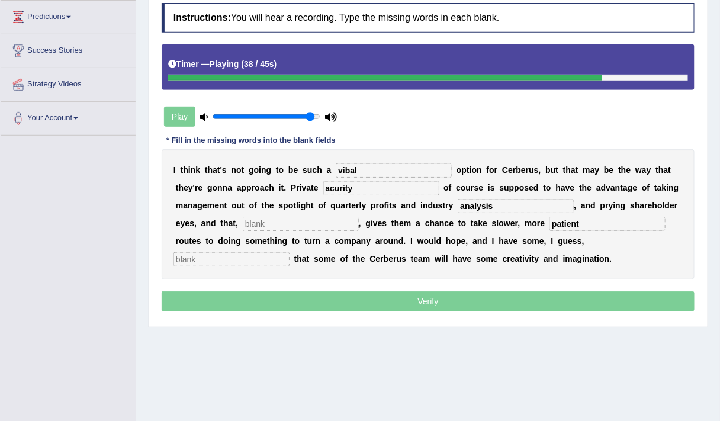
type input "patient"
click at [259, 257] on input "text" at bounding box center [231, 259] width 116 height 14
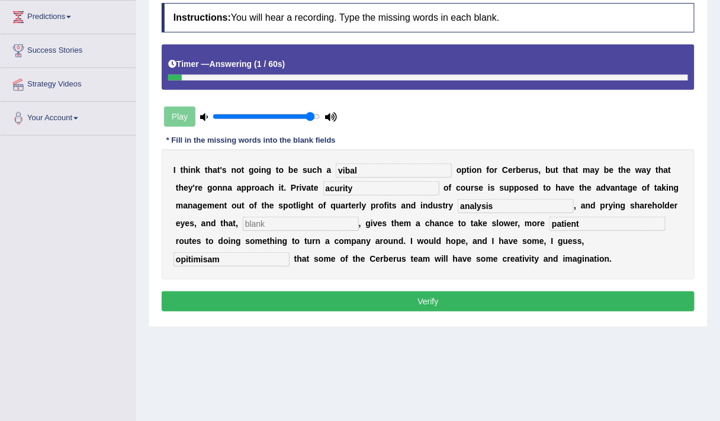
type input "opitimisam"
click at [269, 220] on input "text" at bounding box center [301, 224] width 116 height 14
click at [382, 167] on input "vibal" at bounding box center [394, 170] width 116 height 14
type input "vibel"
click at [356, 188] on input "acurity" at bounding box center [381, 188] width 116 height 14
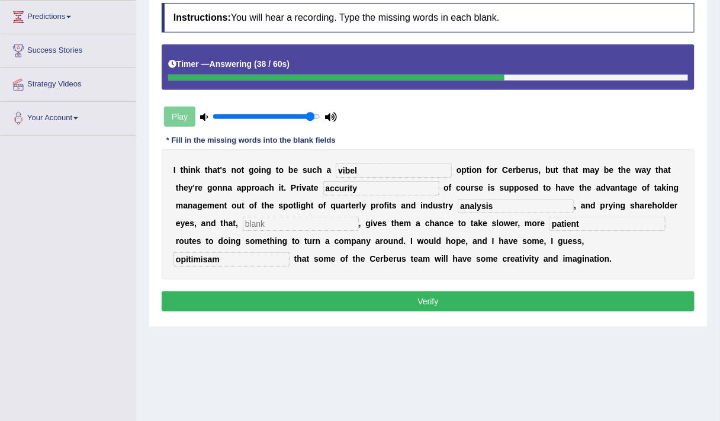
type input "accurity"
click at [586, 226] on input "patient" at bounding box center [607, 224] width 116 height 14
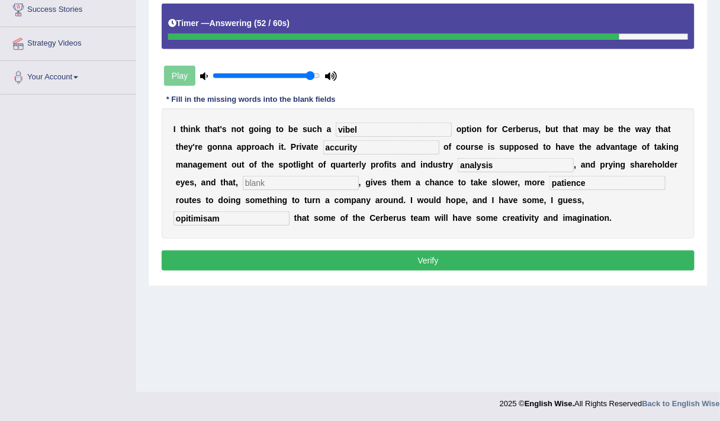
type input "patience"
click at [224, 218] on input "opitimisam" at bounding box center [231, 218] width 116 height 14
type input "optimisme"
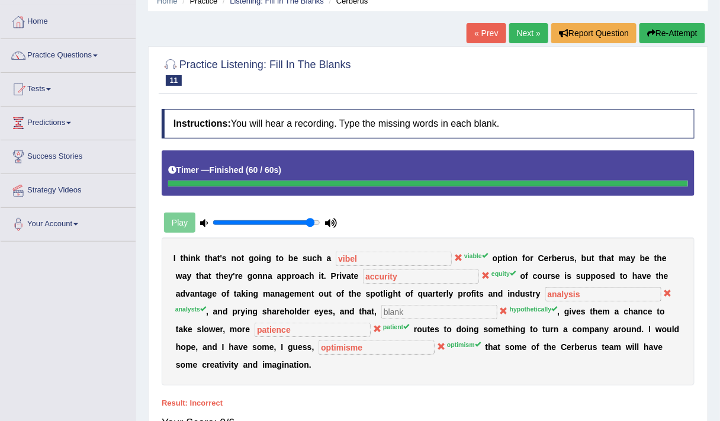
scroll to position [53, 0]
click at [667, 26] on button "Re-Attempt" at bounding box center [672, 33] width 66 height 20
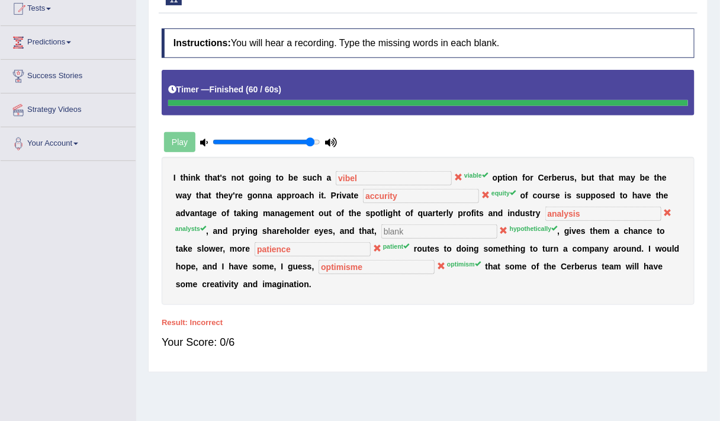
scroll to position [139, 0]
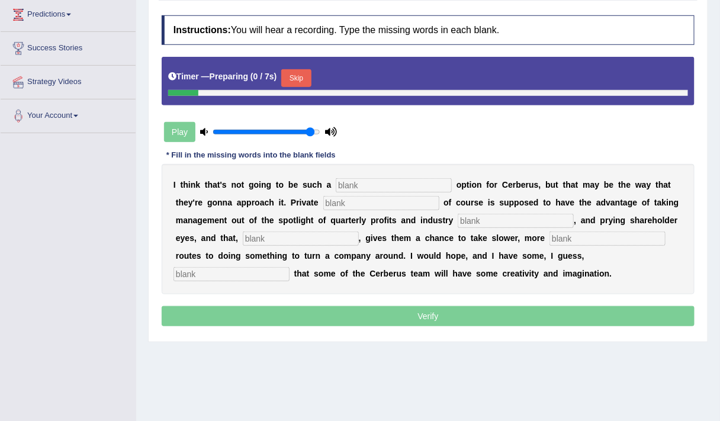
scroll to position [139, 0]
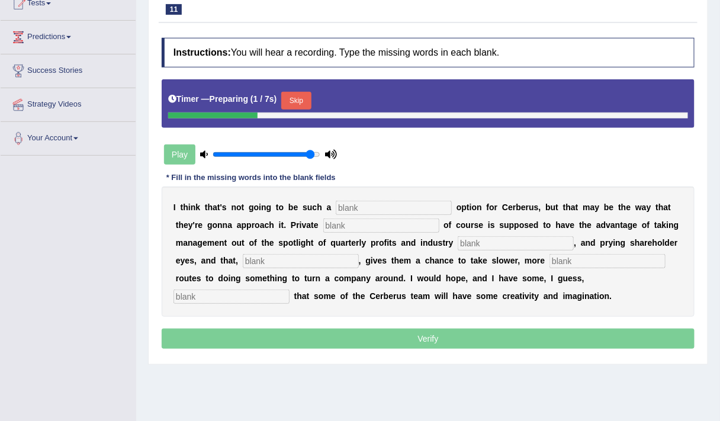
click at [298, 104] on button "Skip" at bounding box center [296, 101] width 30 height 18
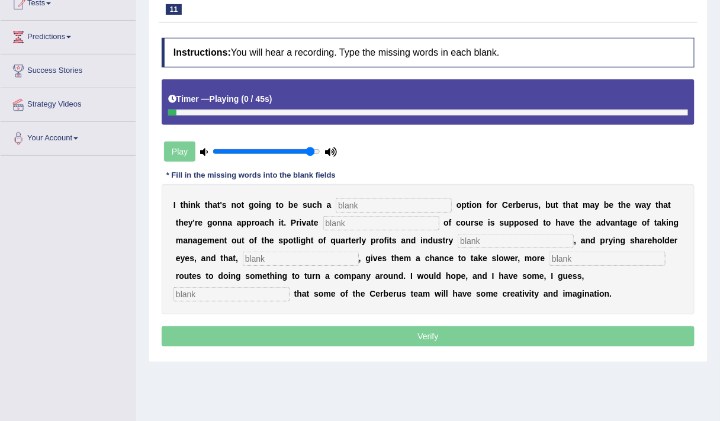
click at [344, 204] on input "text" at bounding box center [394, 205] width 116 height 14
type input "vibal"
click at [335, 221] on input "text" at bounding box center [381, 223] width 116 height 14
type input "equity"
click at [472, 241] on input "text" at bounding box center [516, 241] width 116 height 14
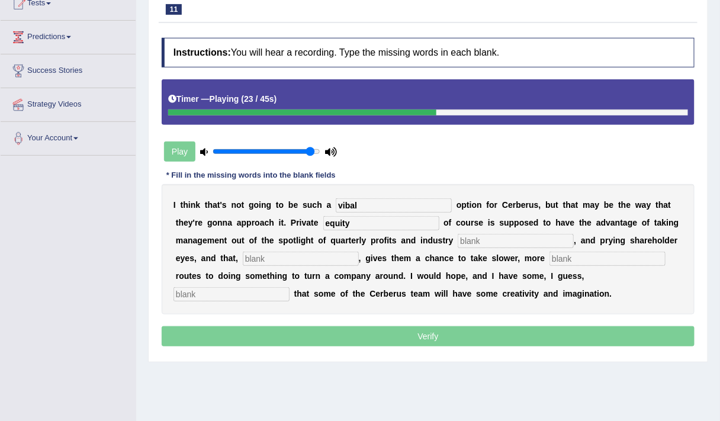
type input "p"
type input "analysts"
click at [316, 257] on input "text" at bounding box center [301, 259] width 116 height 14
type input "hypothetically"
click at [597, 260] on input "text" at bounding box center [607, 259] width 116 height 14
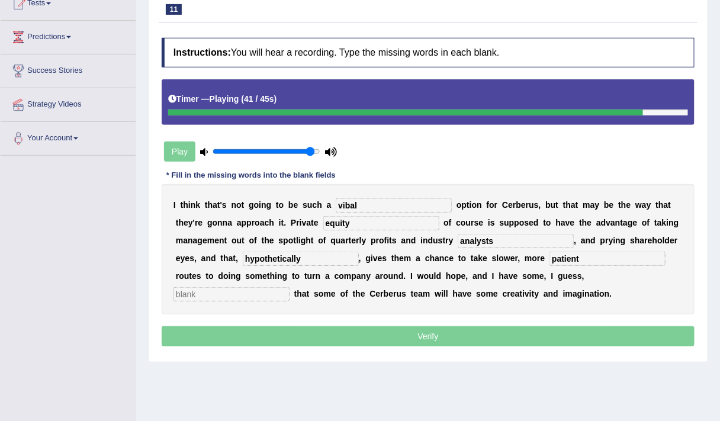
type input "patient"
click at [228, 296] on input "text" at bounding box center [231, 294] width 116 height 14
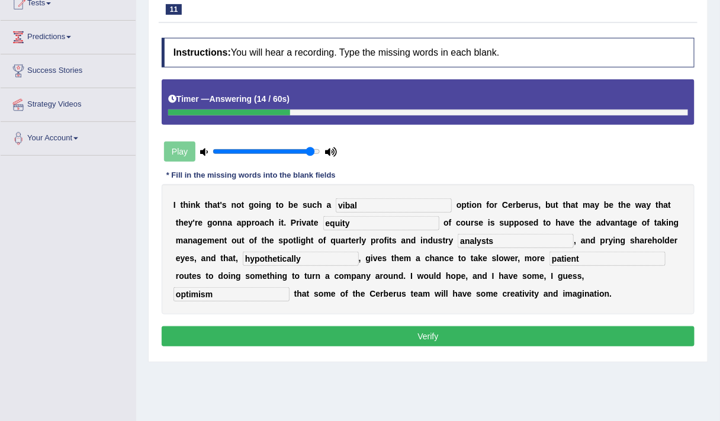
type input "optimism"
click at [357, 201] on input "vibal" at bounding box center [394, 205] width 116 height 14
click at [350, 205] on input "viabal" at bounding box center [394, 205] width 116 height 14
type input "viebal"
click at [376, 329] on button "Verify" at bounding box center [428, 336] width 533 height 20
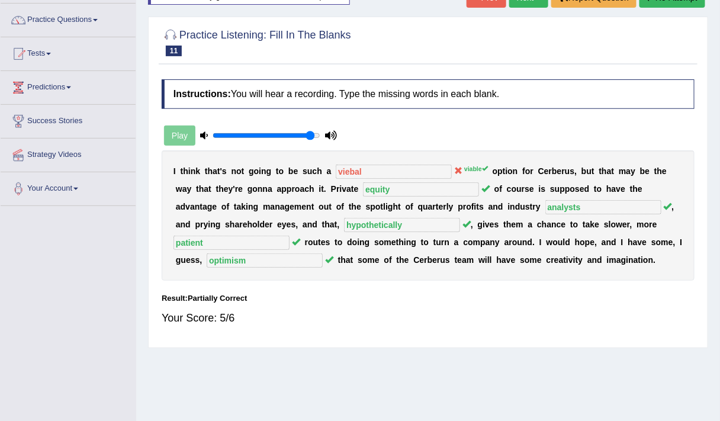
scroll to position [88, 0]
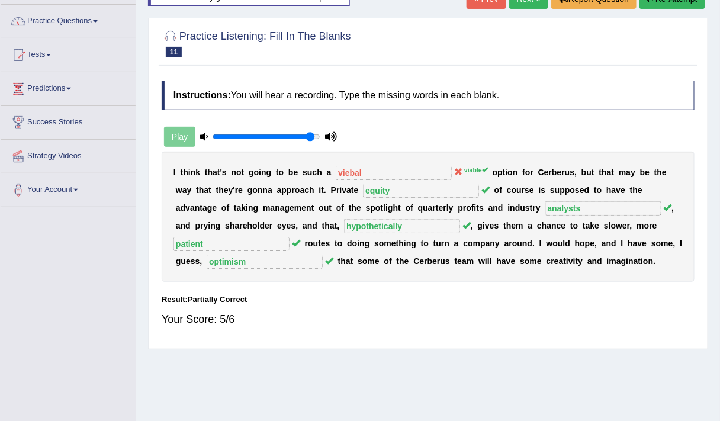
click at [181, 136] on div "Play" at bounding box center [251, 137] width 178 height 30
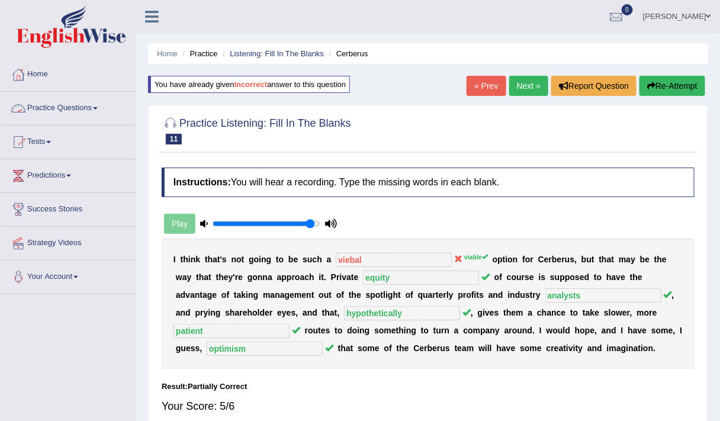
click at [52, 102] on link "Practice Questions" at bounding box center [68, 107] width 135 height 30
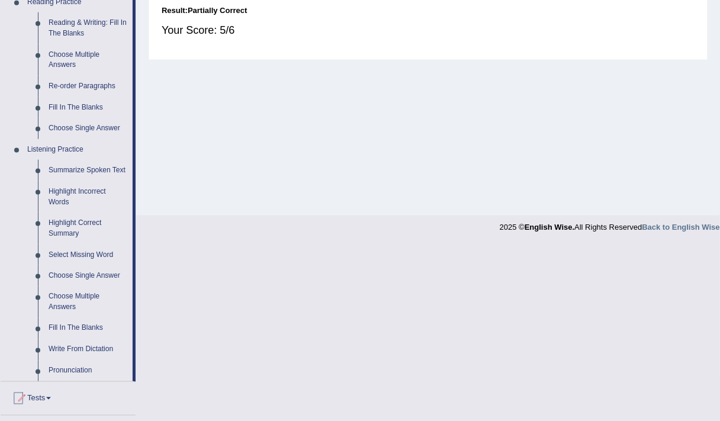
scroll to position [446, 0]
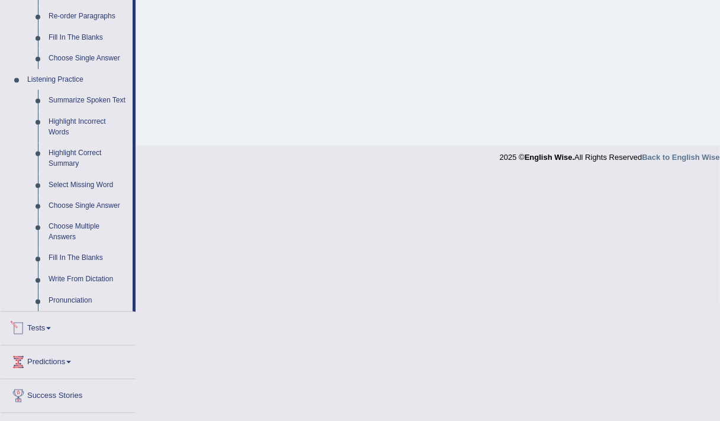
click at [37, 326] on link "Tests" at bounding box center [68, 327] width 135 height 30
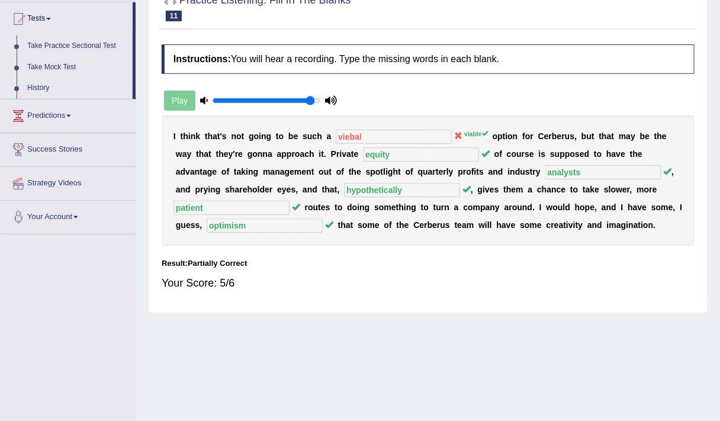
scroll to position [119, 0]
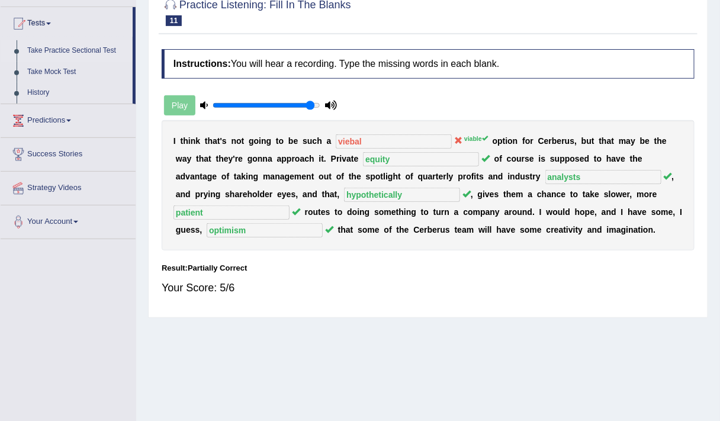
click at [88, 47] on link "Take Practice Sectional Test" at bounding box center [77, 50] width 111 height 21
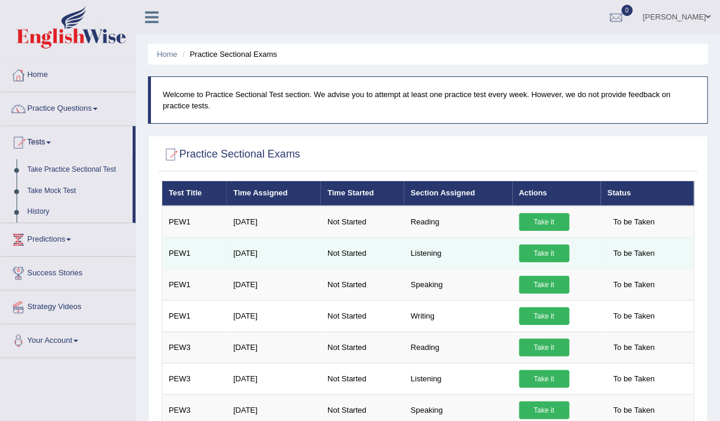
click at [549, 252] on link "Take it" at bounding box center [544, 253] width 50 height 18
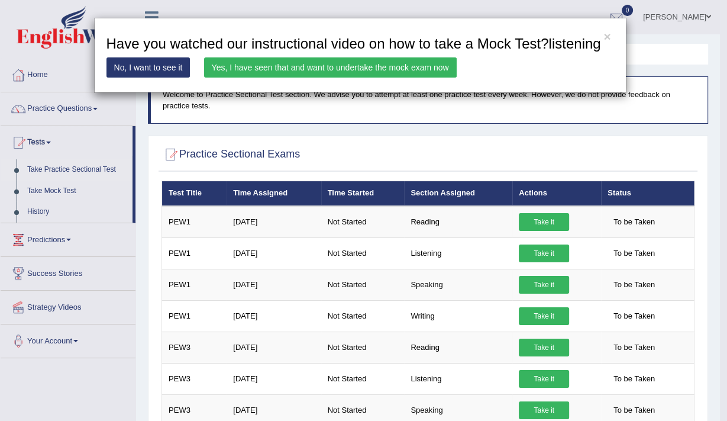
click at [342, 65] on link "Yes, I have seen that and want to undertake the mock exam now" at bounding box center [330, 67] width 253 height 20
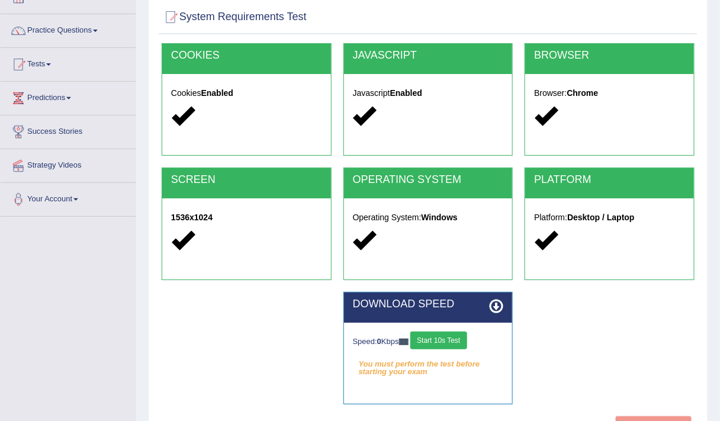
scroll to position [79, 0]
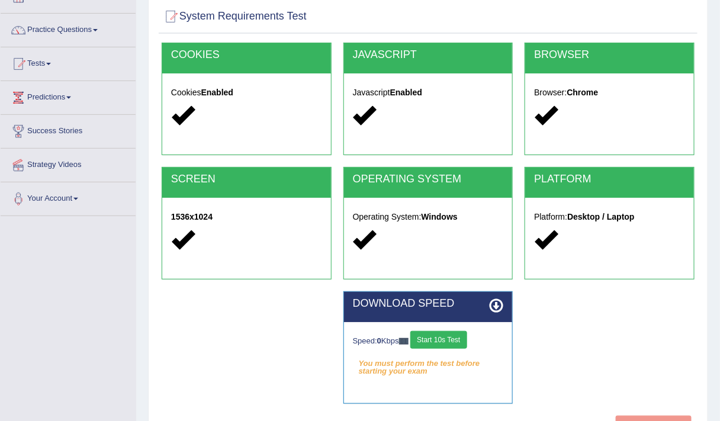
click at [432, 334] on button "Start 10s Test" at bounding box center [438, 340] width 56 height 18
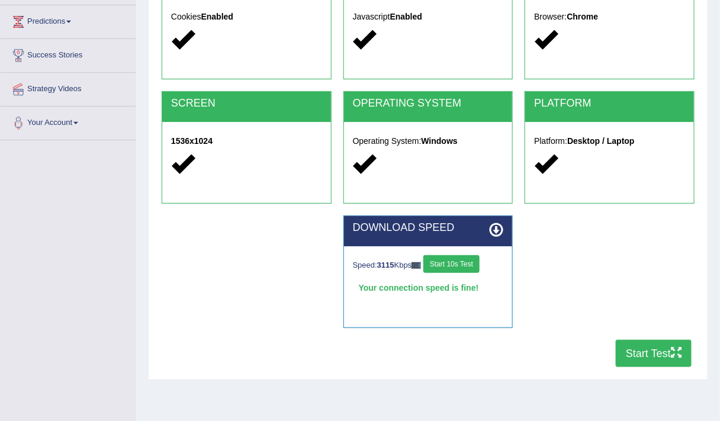
scroll to position [154, 0]
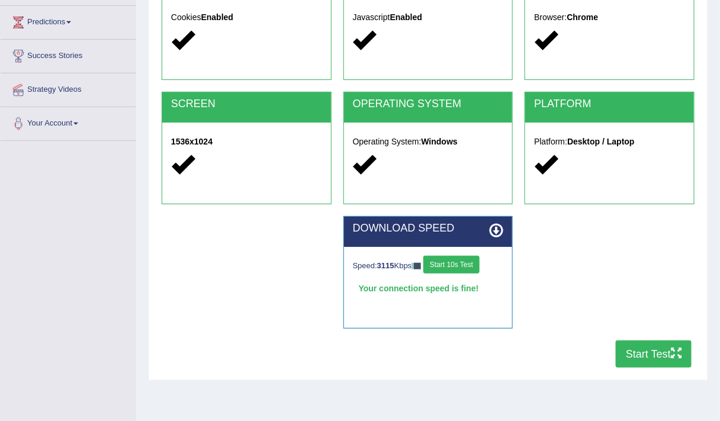
click at [653, 357] on button "Start Test" at bounding box center [654, 353] width 76 height 27
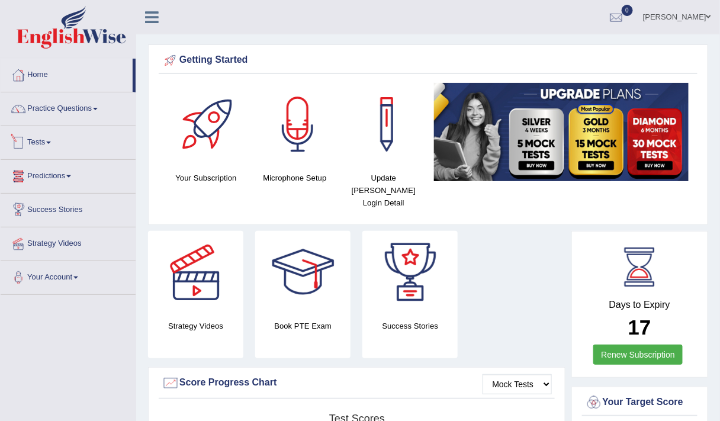
click at [31, 136] on link "Tests" at bounding box center [68, 141] width 135 height 30
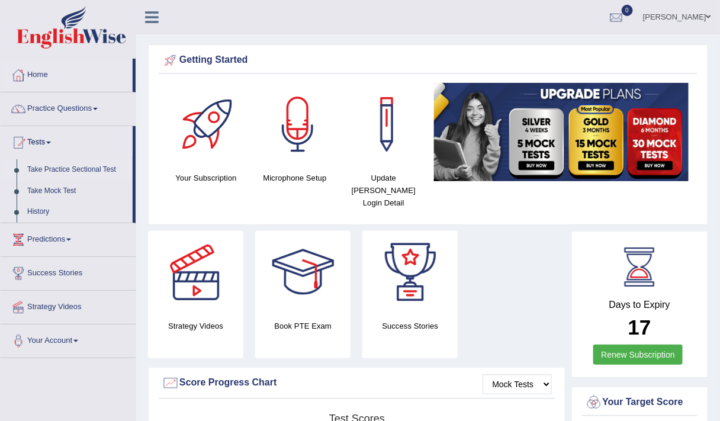
click at [89, 160] on link "Take Practice Sectional Test" at bounding box center [77, 169] width 111 height 21
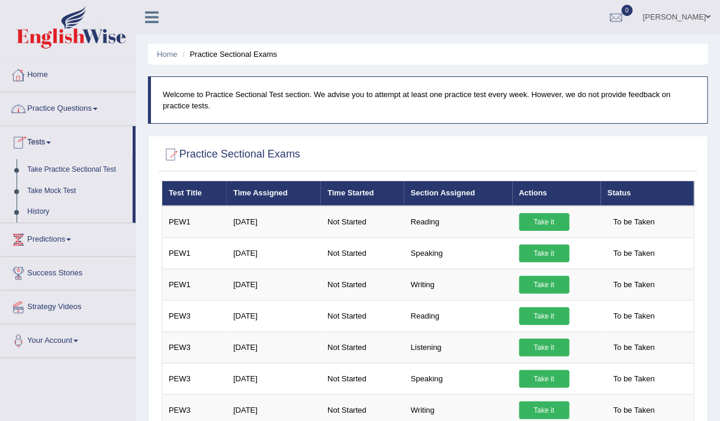
click at [44, 103] on link "Practice Questions" at bounding box center [68, 107] width 135 height 30
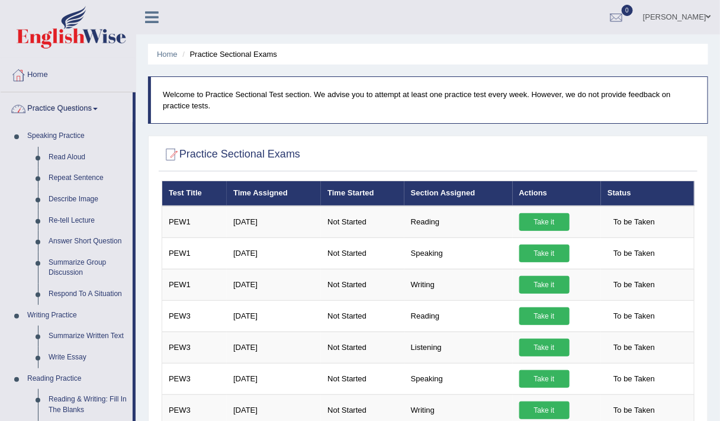
click at [54, 115] on link "Practice Questions" at bounding box center [67, 107] width 132 height 30
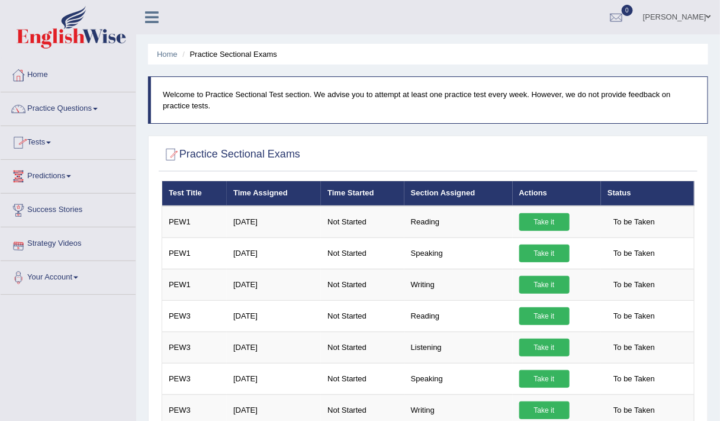
click at [43, 140] on link "Tests" at bounding box center [68, 141] width 135 height 30
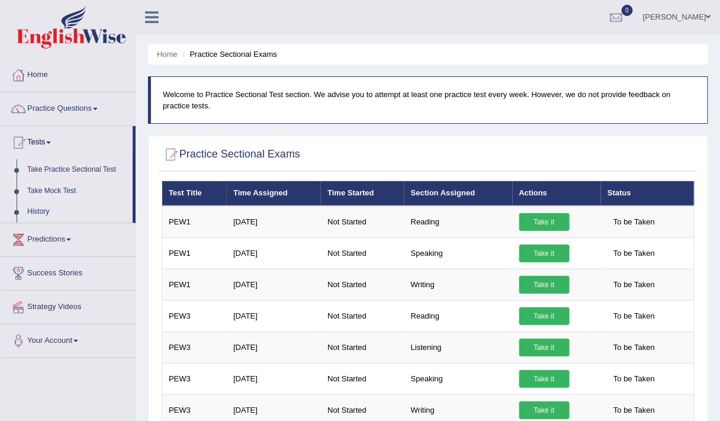
click at [42, 191] on link "Take Mock Test" at bounding box center [77, 191] width 111 height 21
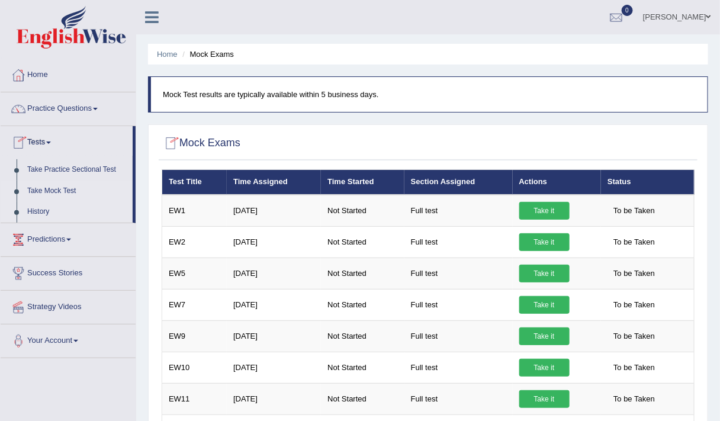
click at [41, 206] on link "History" at bounding box center [77, 211] width 111 height 21
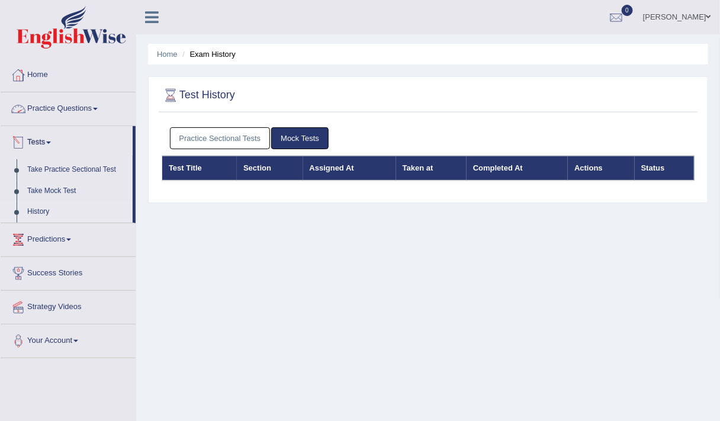
click at [41, 208] on link "History" at bounding box center [77, 211] width 111 height 21
click at [239, 174] on th "Section" at bounding box center [270, 168] width 66 height 25
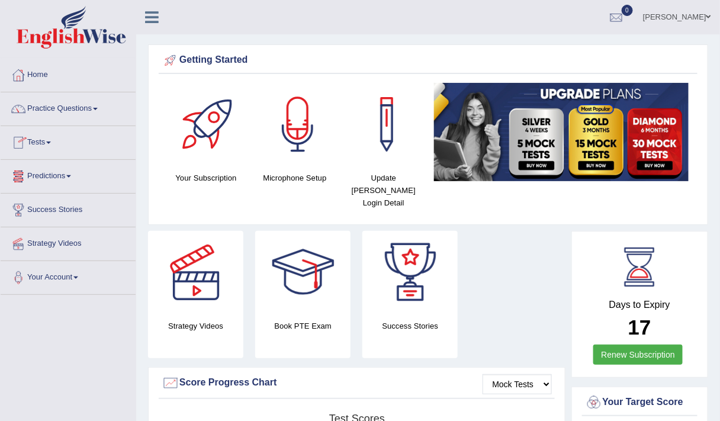
click at [43, 144] on link "Tests" at bounding box center [68, 141] width 135 height 30
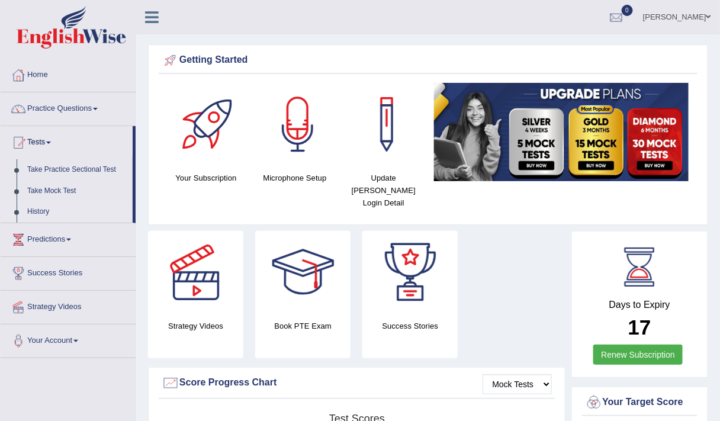
click at [40, 206] on link "History" at bounding box center [77, 211] width 111 height 21
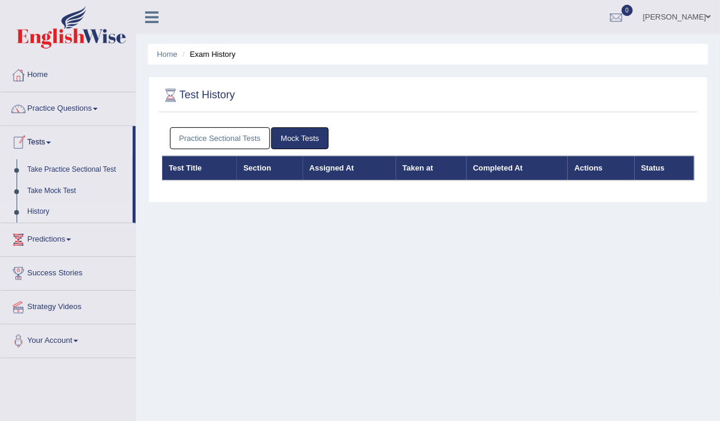
click at [310, 134] on link "Mock Tests" at bounding box center [299, 138] width 57 height 22
click at [252, 138] on link "Practice Sectional Tests" at bounding box center [220, 138] width 101 height 22
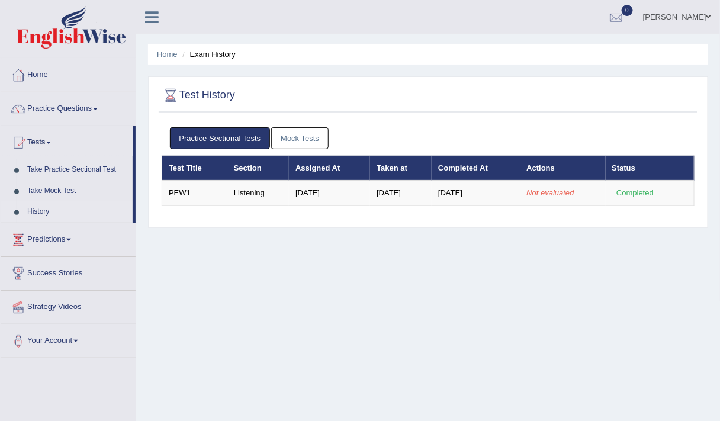
click at [390, 239] on div "Home Exam History Test History Practice Sectional Tests Mock Tests Test Title S…" at bounding box center [428, 296] width 584 height 592
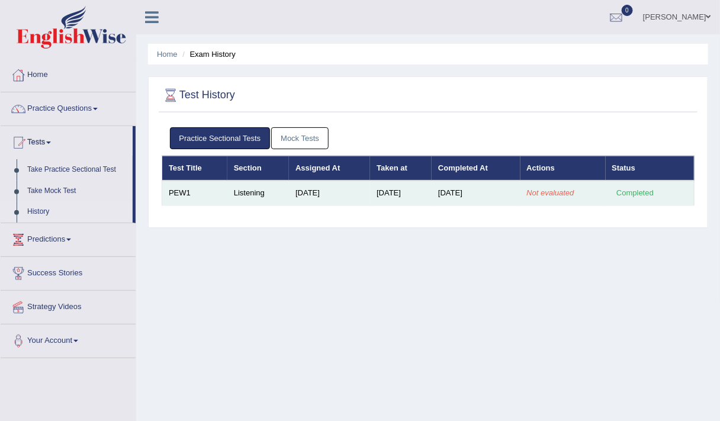
click at [630, 196] on div "Completed" at bounding box center [635, 193] width 46 height 12
click at [548, 188] on em "Not evaluated" at bounding box center [550, 192] width 47 height 9
click at [417, 189] on td "[DATE]" at bounding box center [401, 193] width 62 height 25
click at [178, 191] on td "PEW1" at bounding box center [194, 193] width 65 height 25
click at [234, 189] on td "Listening" at bounding box center [258, 193] width 62 height 25
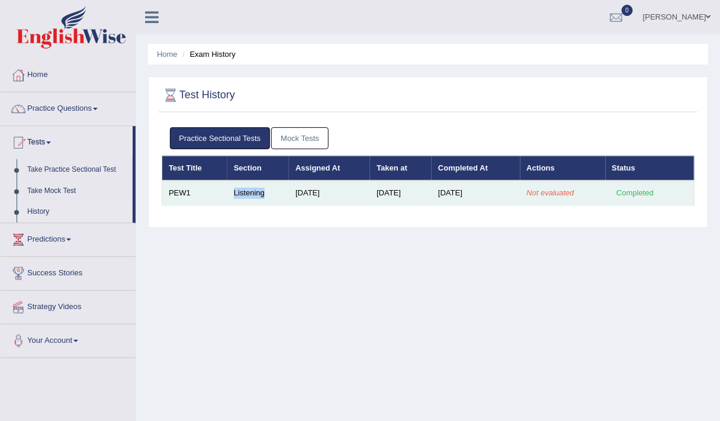
click at [234, 189] on td "Listening" at bounding box center [258, 193] width 62 height 25
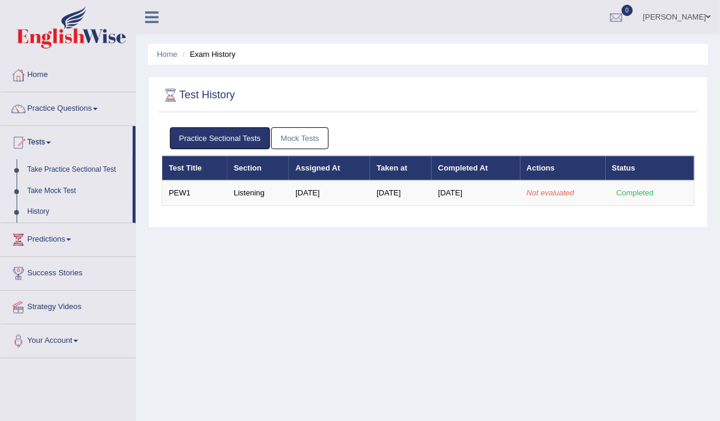
click at [274, 252] on div "Home Exam History Test History Practice Sectional Tests Mock Tests Test Title S…" at bounding box center [428, 296] width 584 height 592
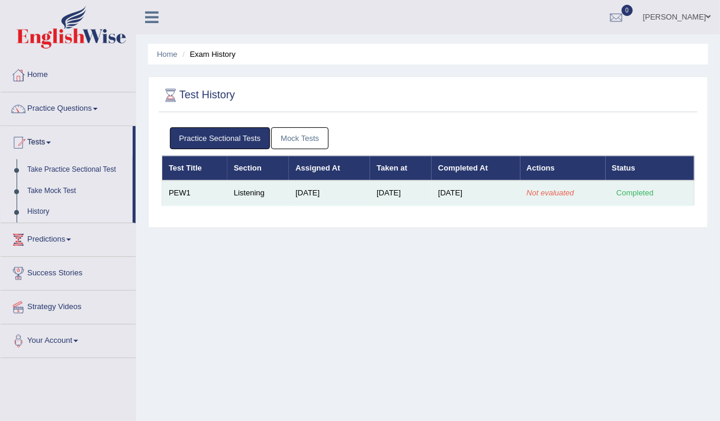
click at [313, 195] on td "[DATE]" at bounding box center [329, 193] width 81 height 25
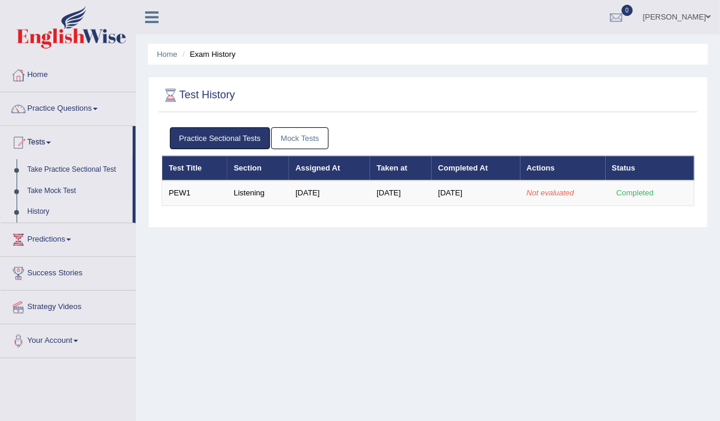
click at [272, 259] on div "Home Exam History Test History Practice Sectional Tests Mock Tests Test Title S…" at bounding box center [428, 296] width 584 height 592
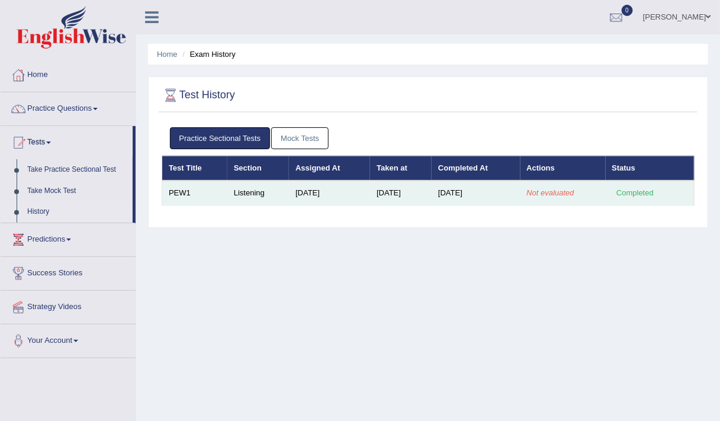
click at [549, 188] on em "Not evaluated" at bounding box center [550, 192] width 47 height 9
click at [178, 192] on td "PEW1" at bounding box center [194, 193] width 65 height 25
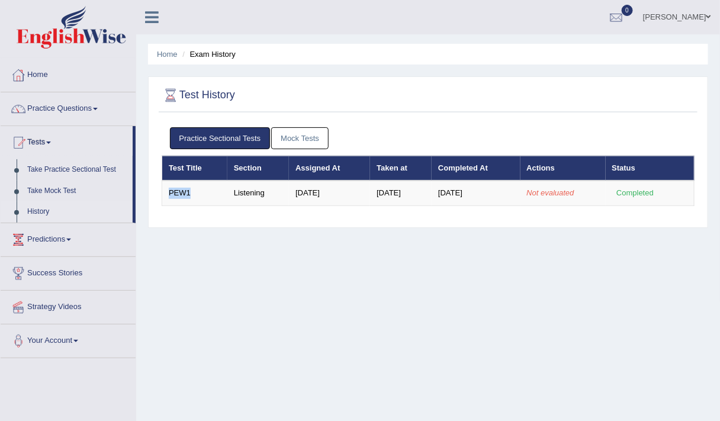
click at [192, 243] on div "Home Exam History Test History Practice Sectional Tests Mock Tests Test Title S…" at bounding box center [428, 296] width 584 height 592
click at [45, 108] on link "Practice Questions" at bounding box center [68, 107] width 135 height 30
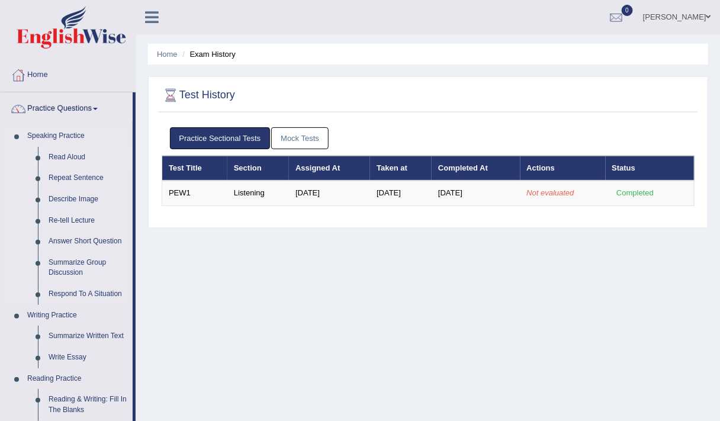
click at [62, 152] on link "Read Aloud" at bounding box center [87, 157] width 89 height 21
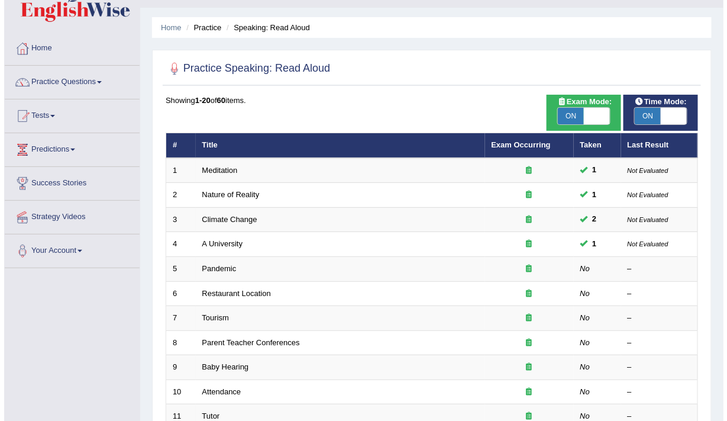
scroll to position [11, 0]
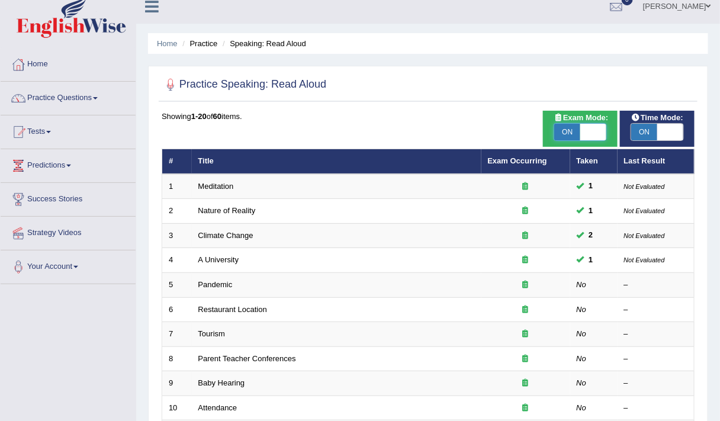
click at [589, 134] on span at bounding box center [593, 132] width 26 height 17
checkbox input "false"
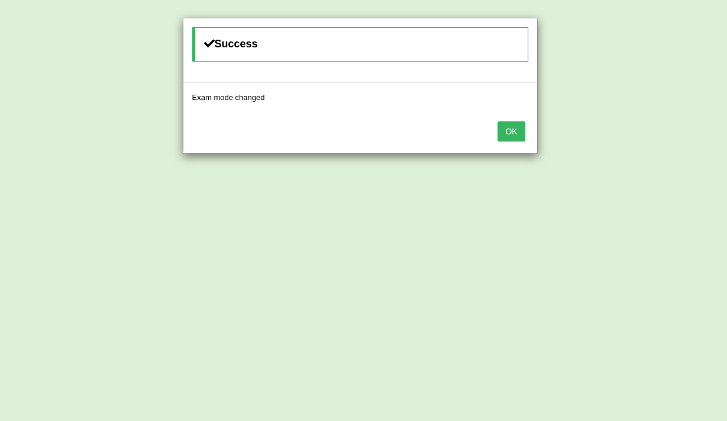
click at [509, 135] on button "OK" at bounding box center [511, 131] width 27 height 20
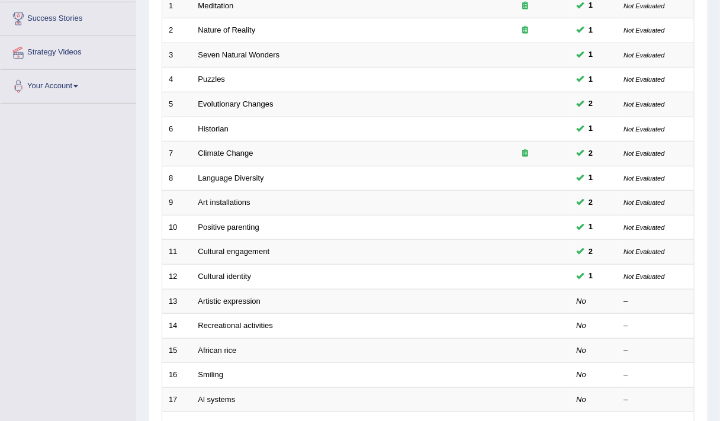
scroll to position [192, 0]
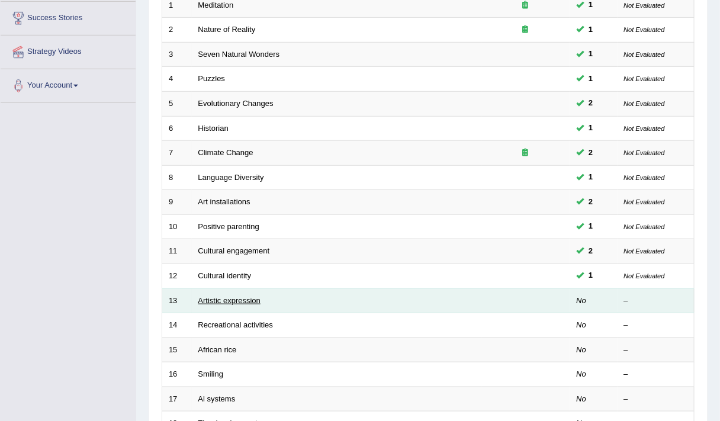
click at [236, 296] on link "Artistic expression" at bounding box center [229, 300] width 62 height 9
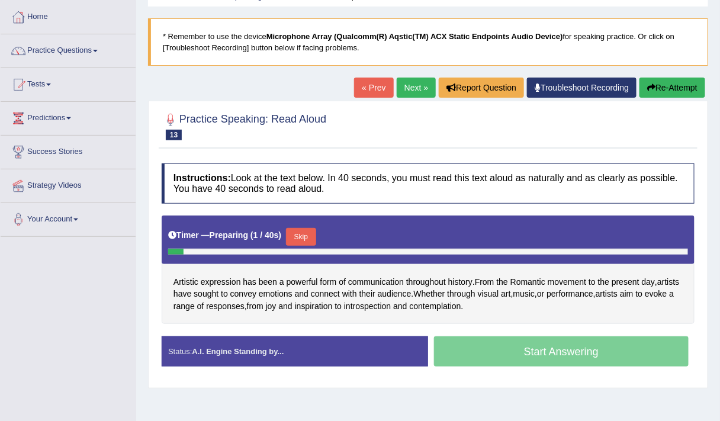
scroll to position [59, 0]
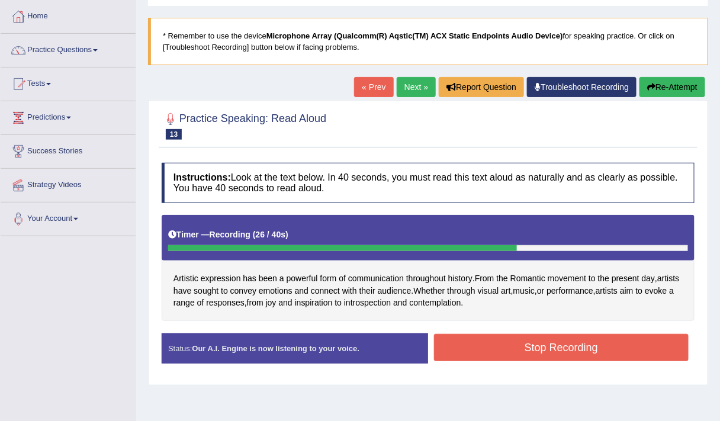
click at [475, 334] on button "Stop Recording" at bounding box center [561, 347] width 255 height 27
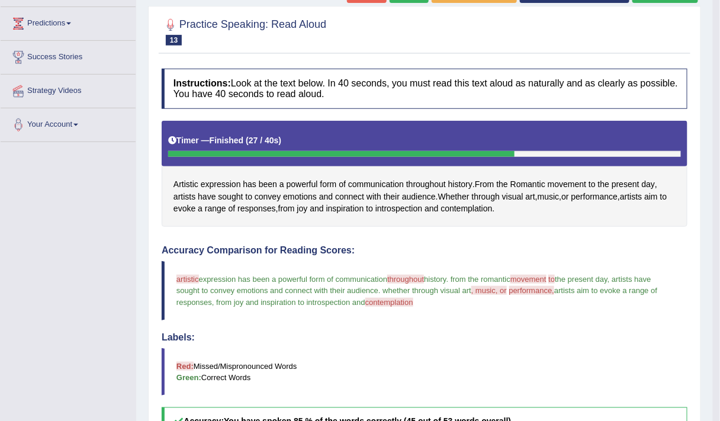
scroll to position [152, 0]
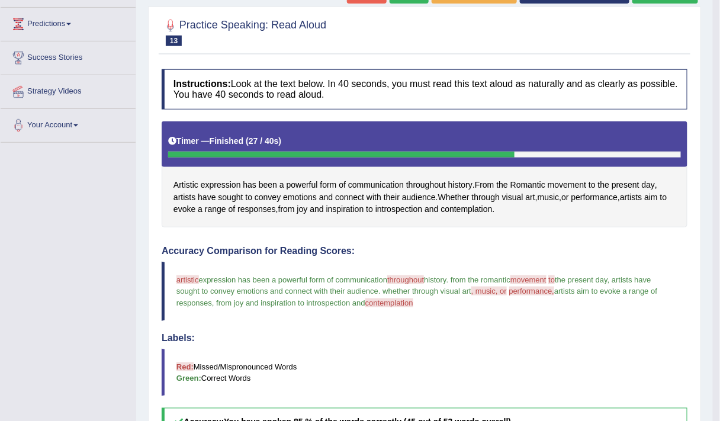
click at [424, 239] on div "Instructions: Look at the text below. In 40 seconds, you must read this text al…" at bounding box center [425, 360] width 532 height 594
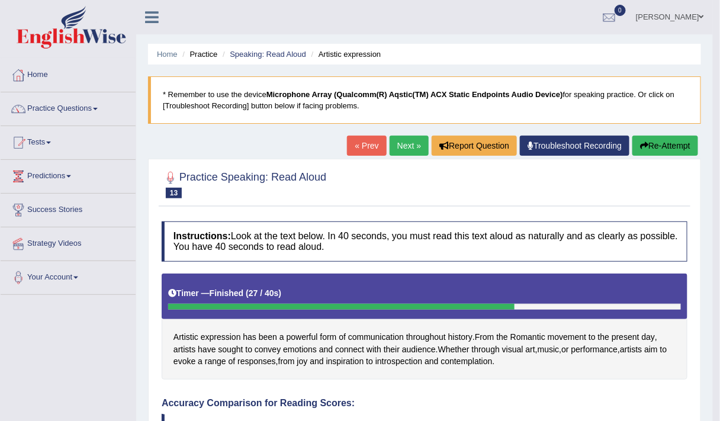
click at [400, 136] on link "Next »" at bounding box center [408, 146] width 39 height 20
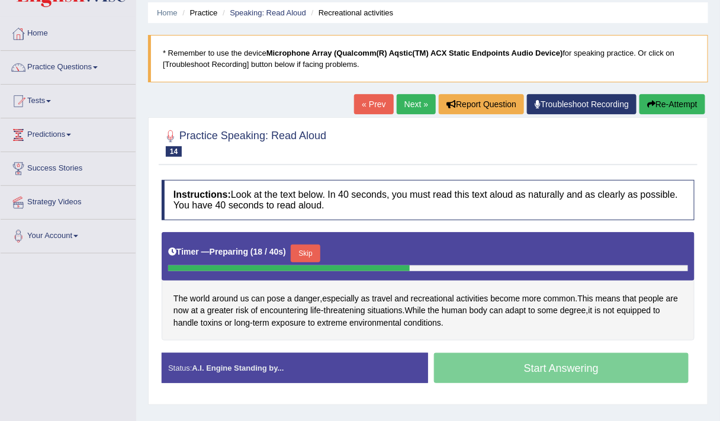
scroll to position [43, 0]
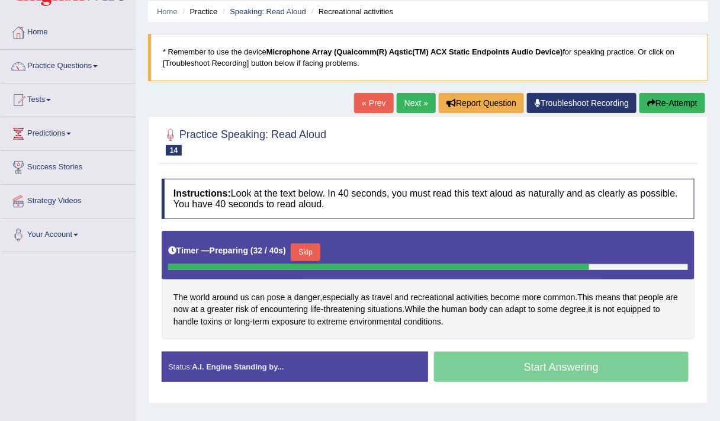
click at [315, 246] on button "Skip" at bounding box center [306, 252] width 30 height 18
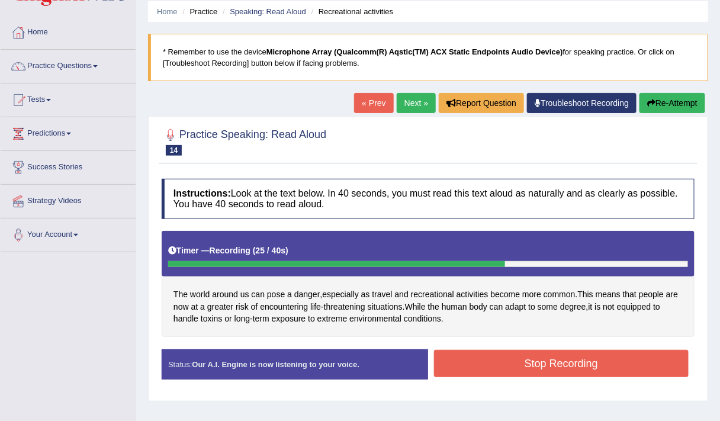
click at [476, 357] on button "Stop Recording" at bounding box center [561, 363] width 255 height 27
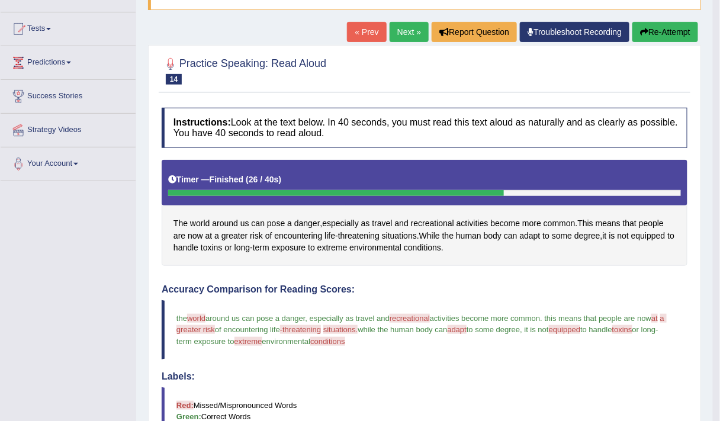
scroll to position [112, 0]
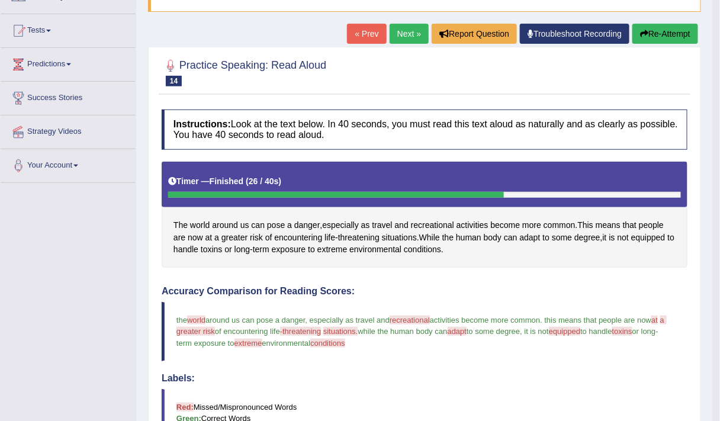
click at [658, 27] on button "Re-Attempt" at bounding box center [665, 34] width 66 height 20
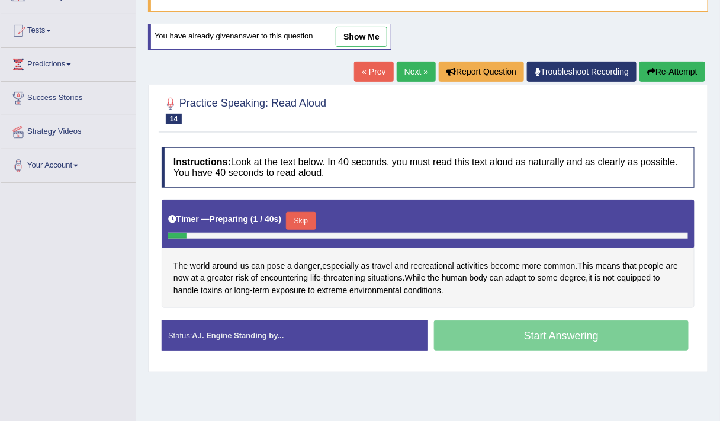
click at [297, 223] on button "Skip" at bounding box center [301, 221] width 30 height 18
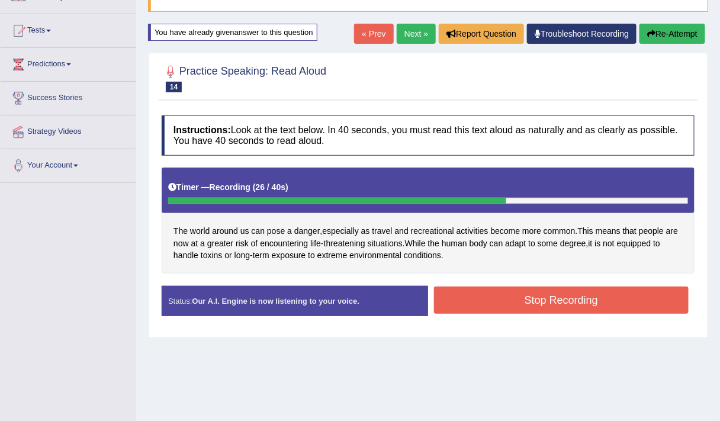
click at [471, 295] on button "Stop Recording" at bounding box center [561, 299] width 255 height 27
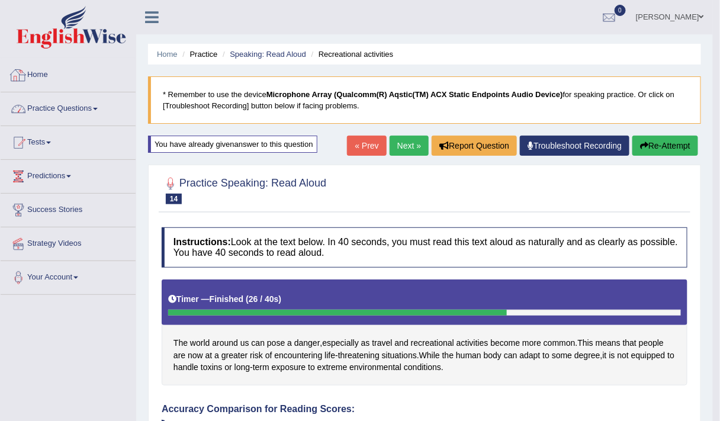
click at [41, 99] on link "Practice Questions" at bounding box center [68, 107] width 135 height 30
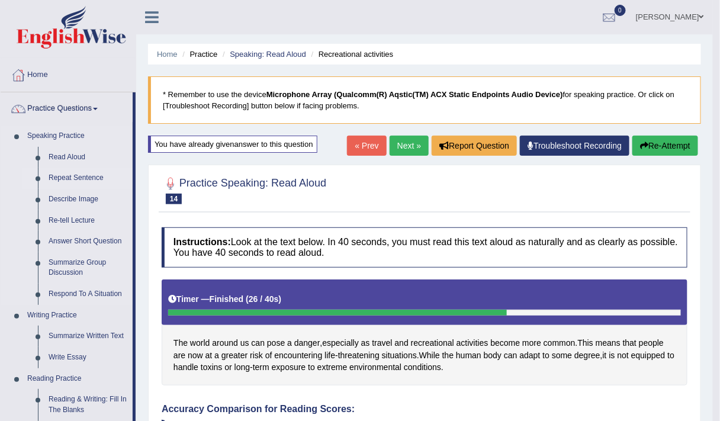
click at [68, 179] on link "Repeat Sentence" at bounding box center [87, 177] width 89 height 21
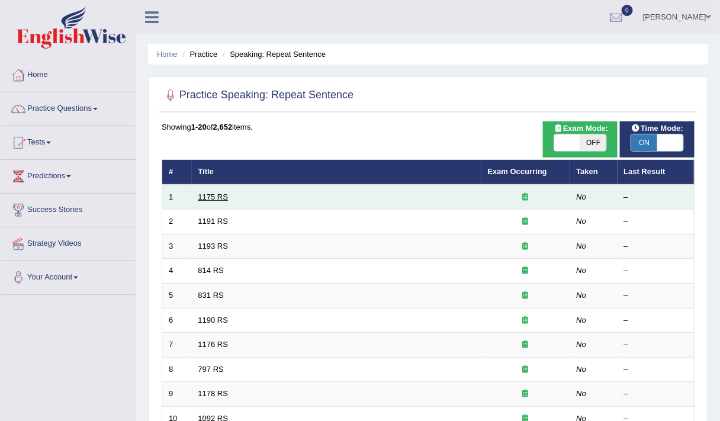
click at [205, 197] on link "1175 RS" at bounding box center [213, 196] width 30 height 9
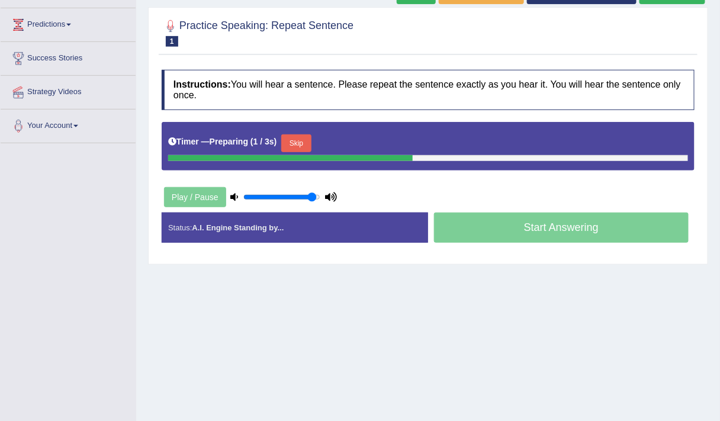
scroll to position [154, 0]
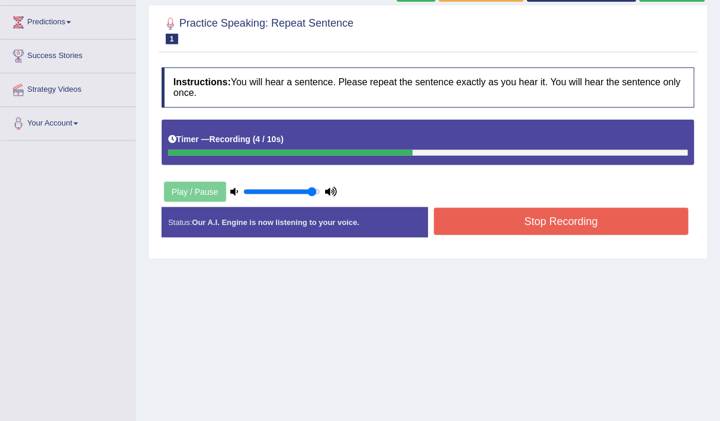
click at [514, 220] on button "Stop Recording" at bounding box center [561, 221] width 255 height 27
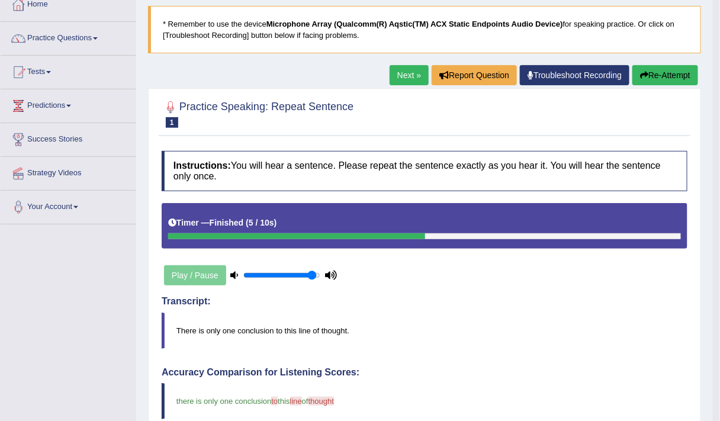
scroll to position [69, 0]
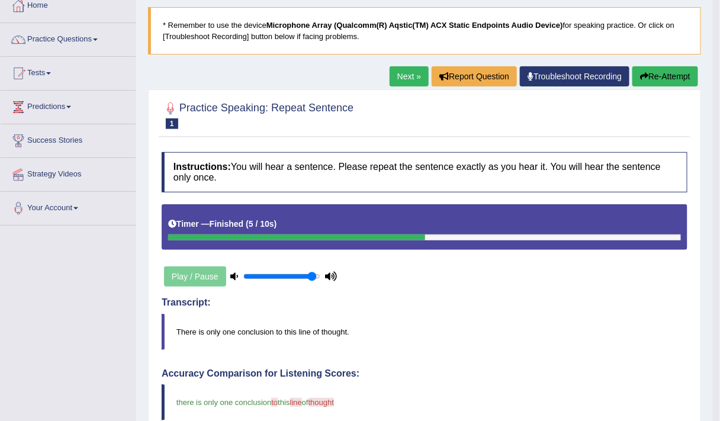
click at [415, 72] on link "Next »" at bounding box center [408, 76] width 39 height 20
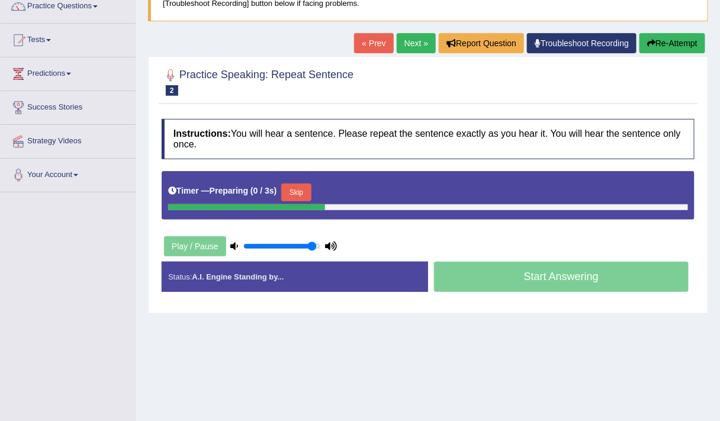
scroll to position [103, 0]
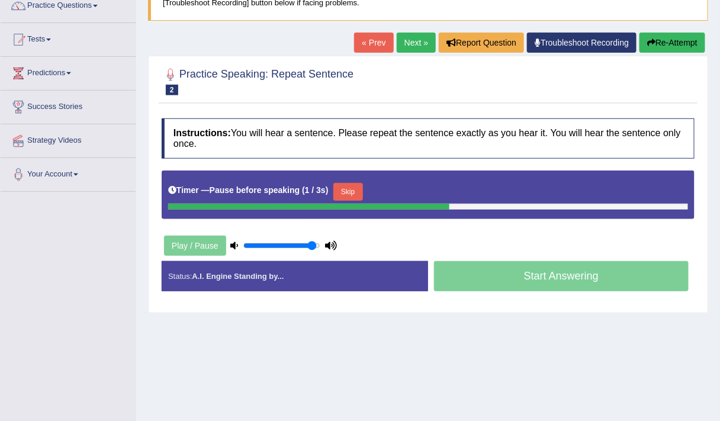
click at [350, 188] on button "Skip" at bounding box center [348, 192] width 30 height 18
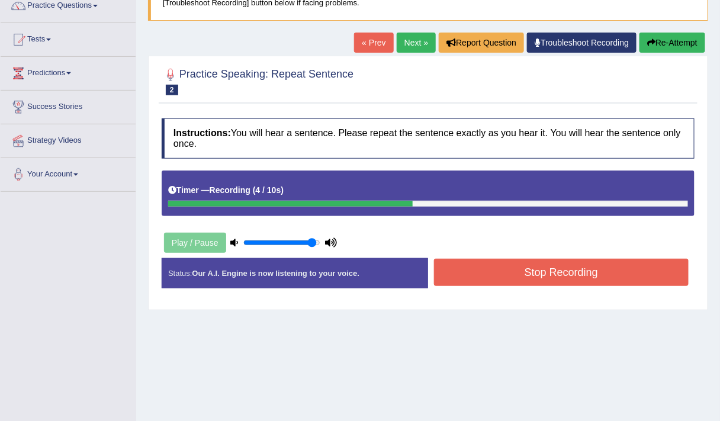
click at [481, 262] on button "Stop Recording" at bounding box center [561, 272] width 255 height 27
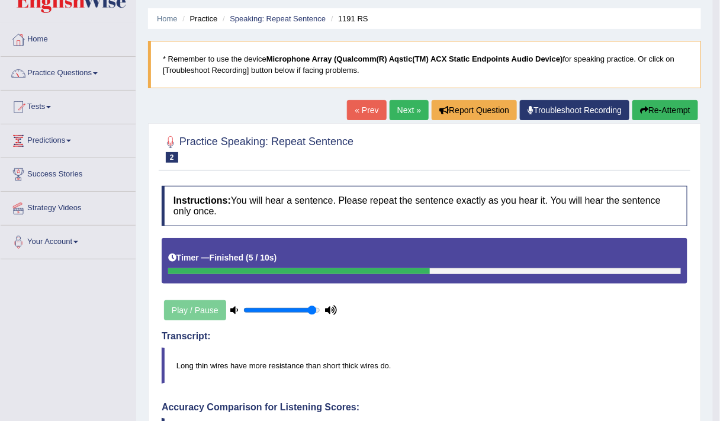
scroll to position [37, 0]
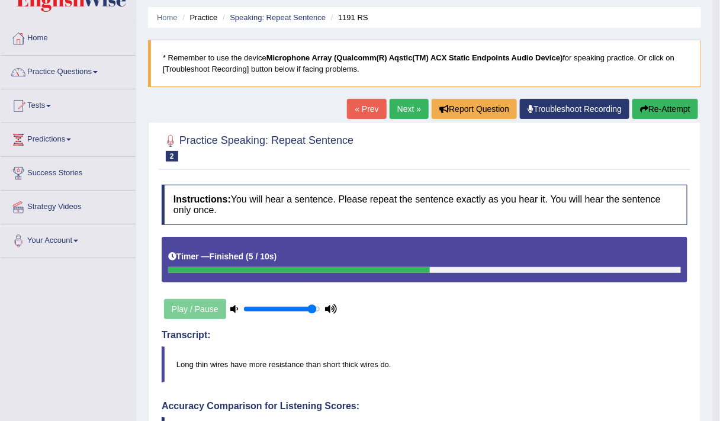
click at [667, 110] on button "Re-Attempt" at bounding box center [665, 109] width 66 height 20
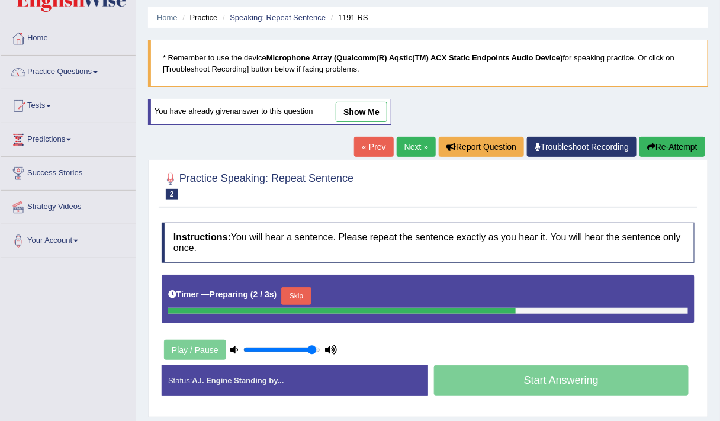
click at [302, 287] on button "Skip" at bounding box center [296, 296] width 30 height 18
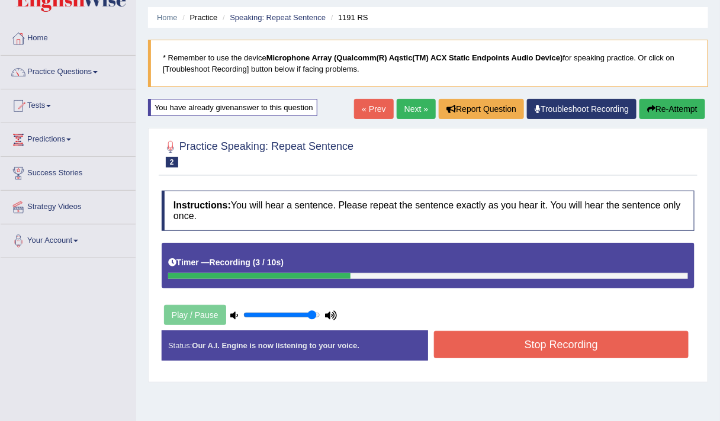
scroll to position [72, 0]
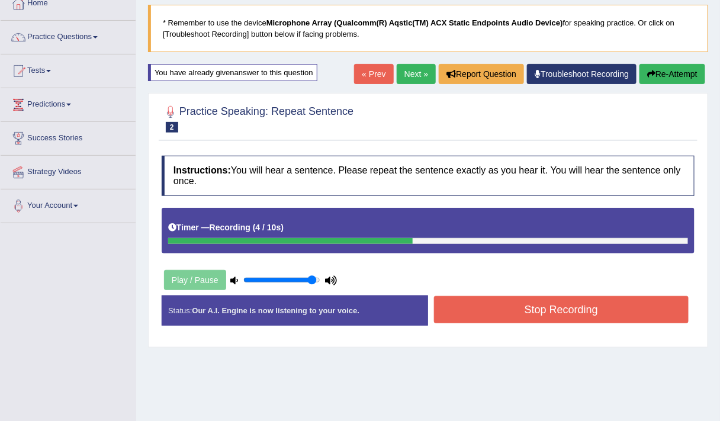
click at [472, 307] on button "Stop Recording" at bounding box center [561, 309] width 255 height 27
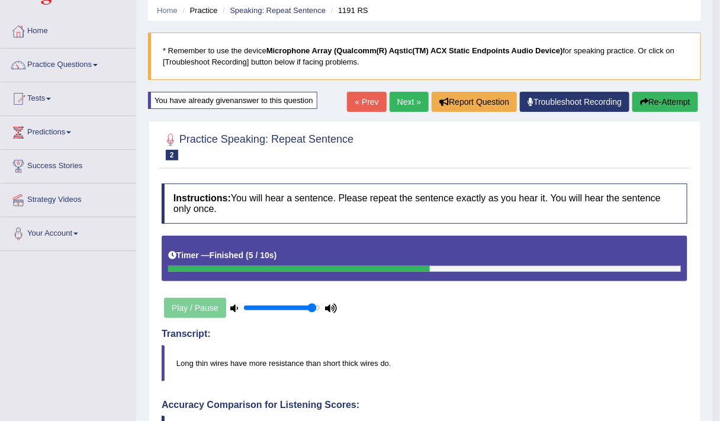
scroll to position [40, 0]
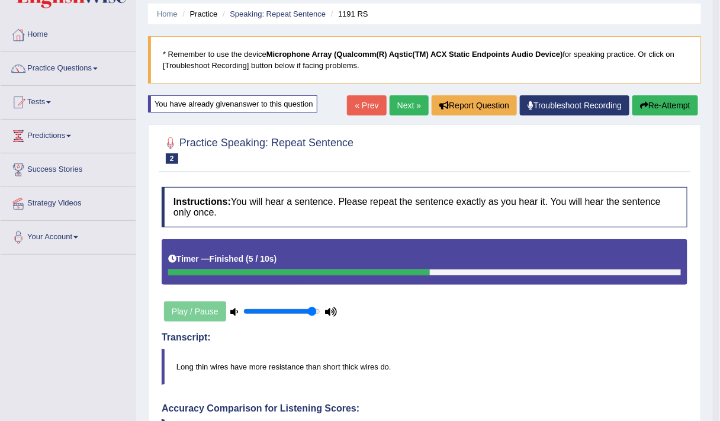
click at [409, 99] on link "Next »" at bounding box center [408, 105] width 39 height 20
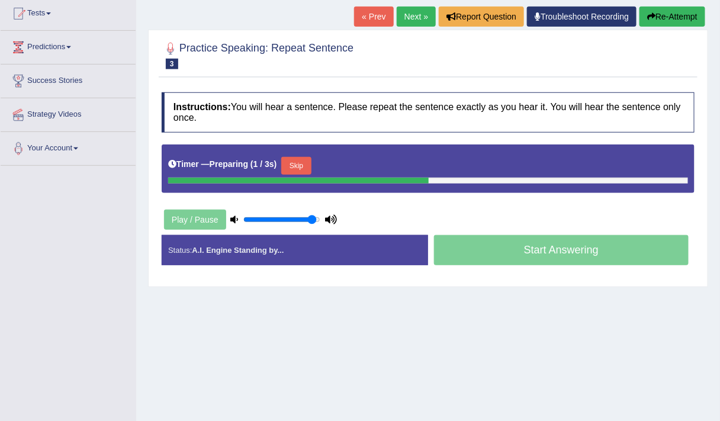
scroll to position [130, 0]
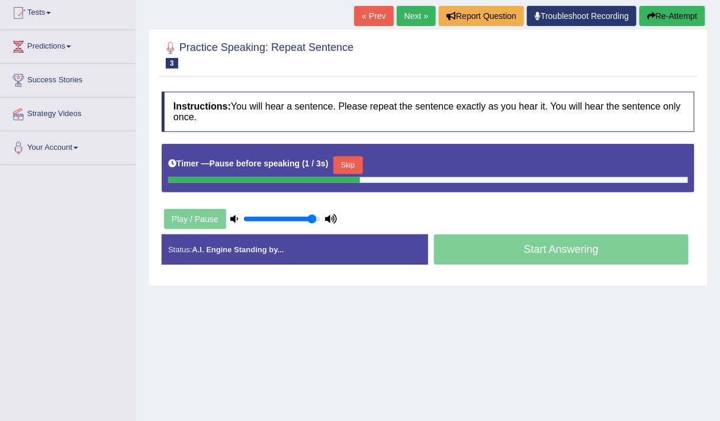
click at [354, 165] on button "Skip" at bounding box center [348, 165] width 30 height 18
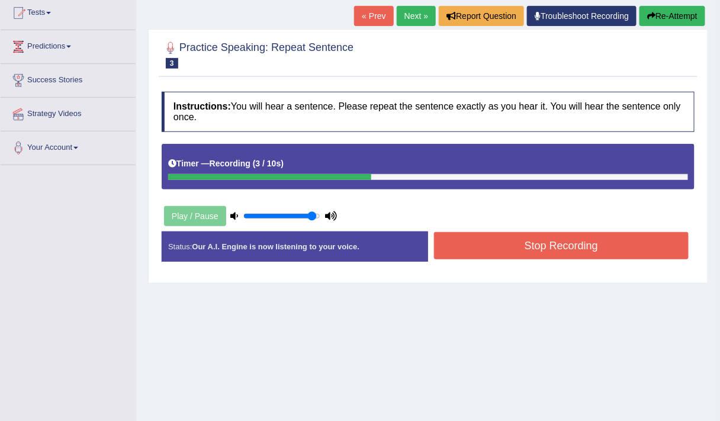
click at [494, 240] on button "Stop Recording" at bounding box center [561, 245] width 255 height 27
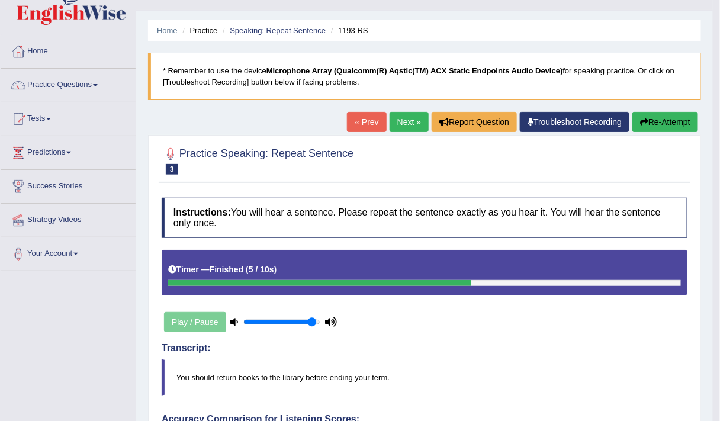
scroll to position [0, 0]
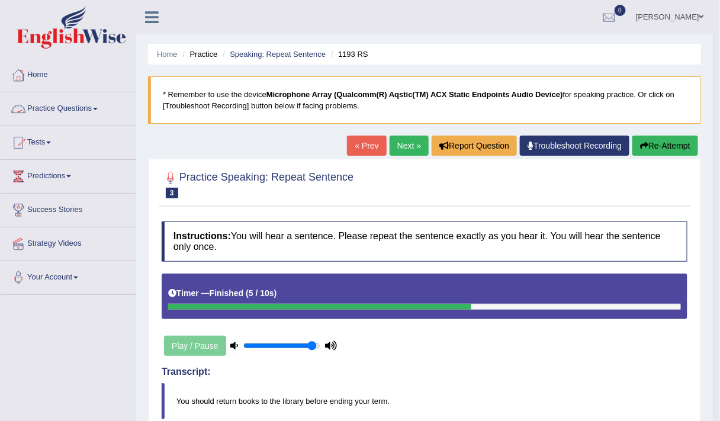
click at [45, 108] on link "Practice Questions" at bounding box center [68, 107] width 135 height 30
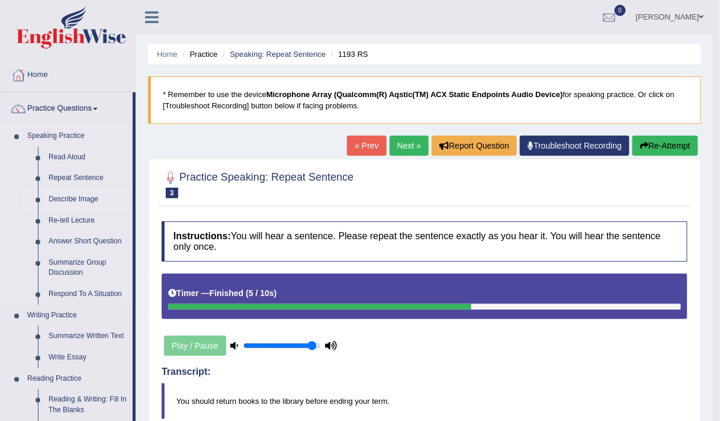
click at [79, 197] on link "Describe Image" at bounding box center [87, 199] width 89 height 21
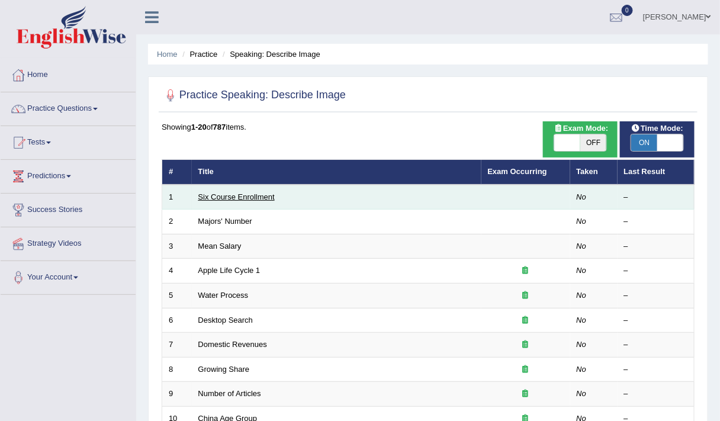
click at [221, 195] on link "Six Course Enrollment" at bounding box center [236, 196] width 76 height 9
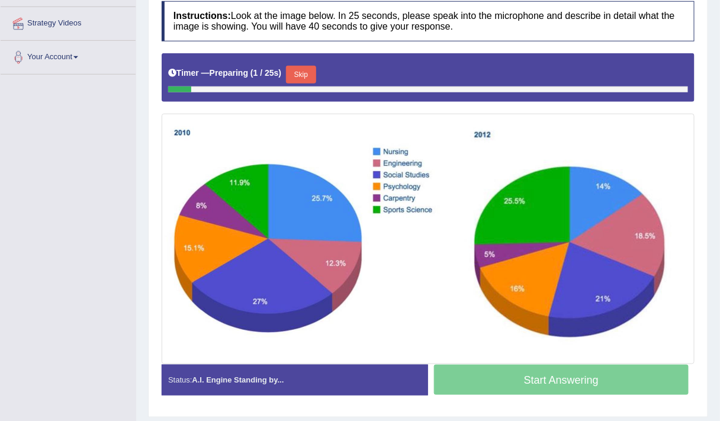
scroll to position [221, 0]
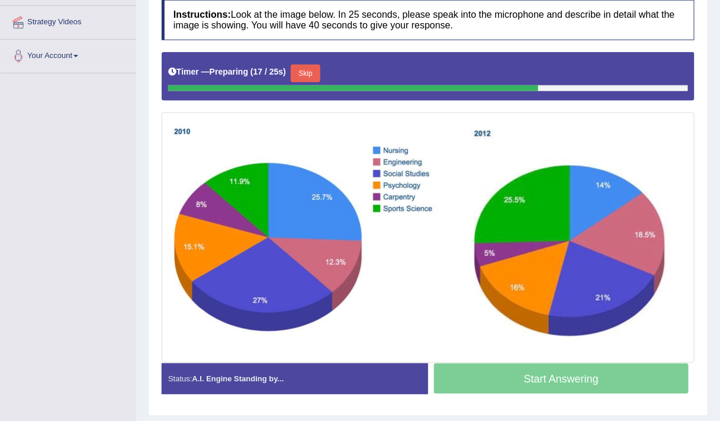
click at [312, 75] on button "Skip" at bounding box center [306, 74] width 30 height 18
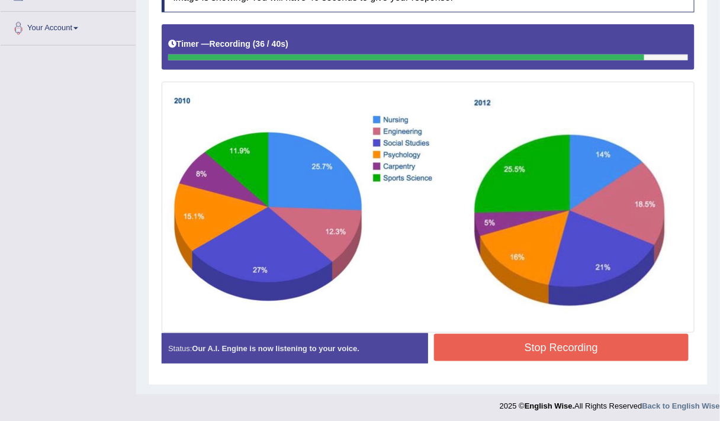
scroll to position [241, 0]
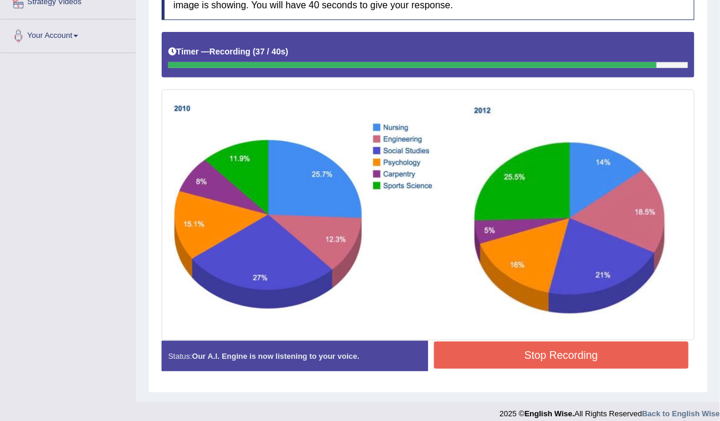
click at [508, 353] on button "Stop Recording" at bounding box center [561, 355] width 255 height 27
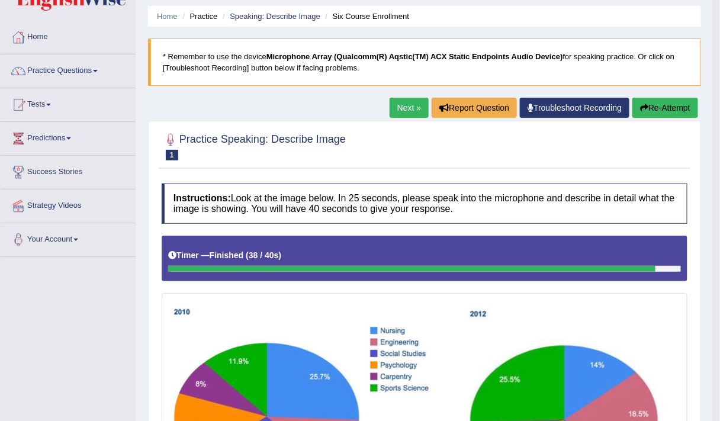
scroll to position [35, 0]
